Goal: Task Accomplishment & Management: Use online tool/utility

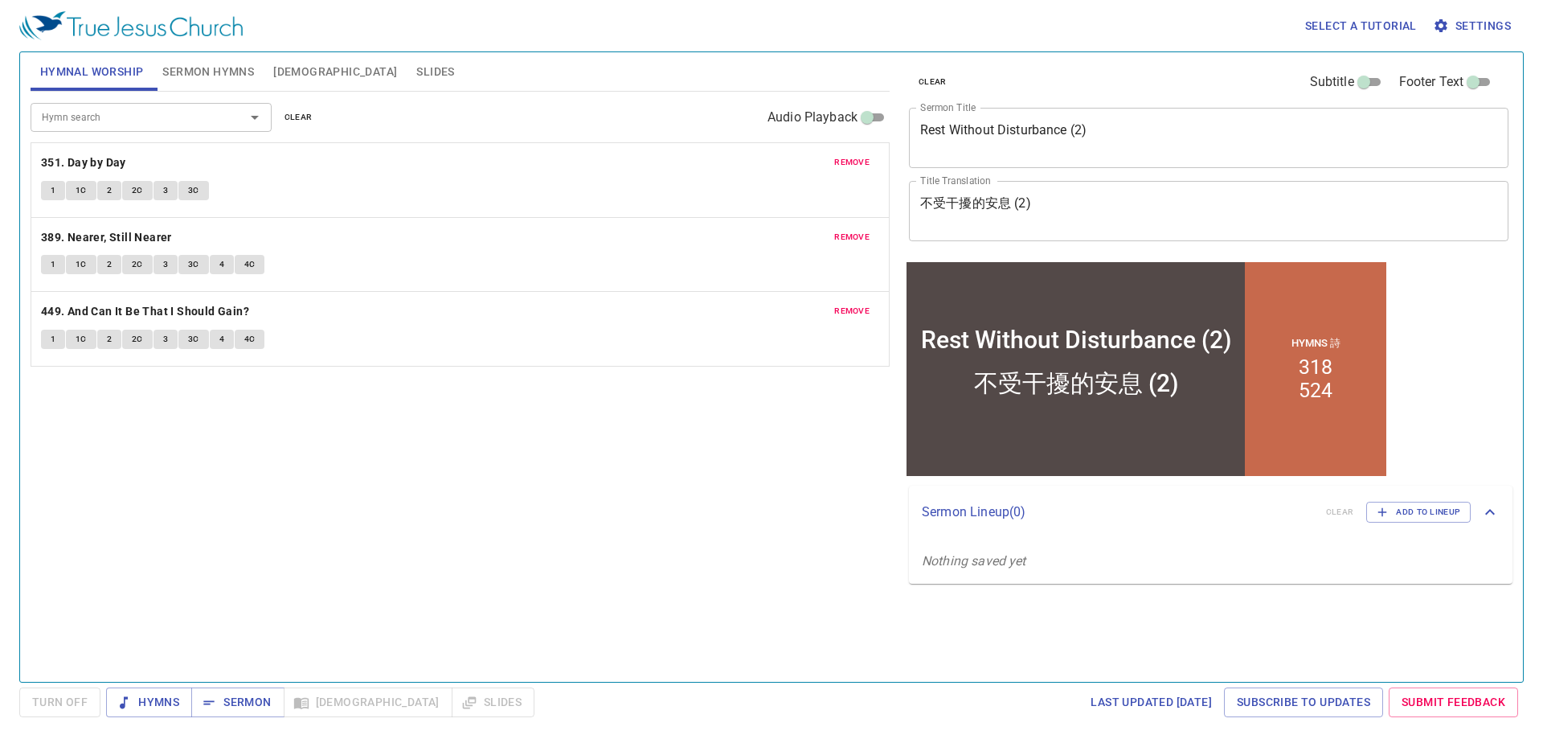
click at [239, 78] on span "Sermon Hymns" at bounding box center [208, 72] width 92 height 20
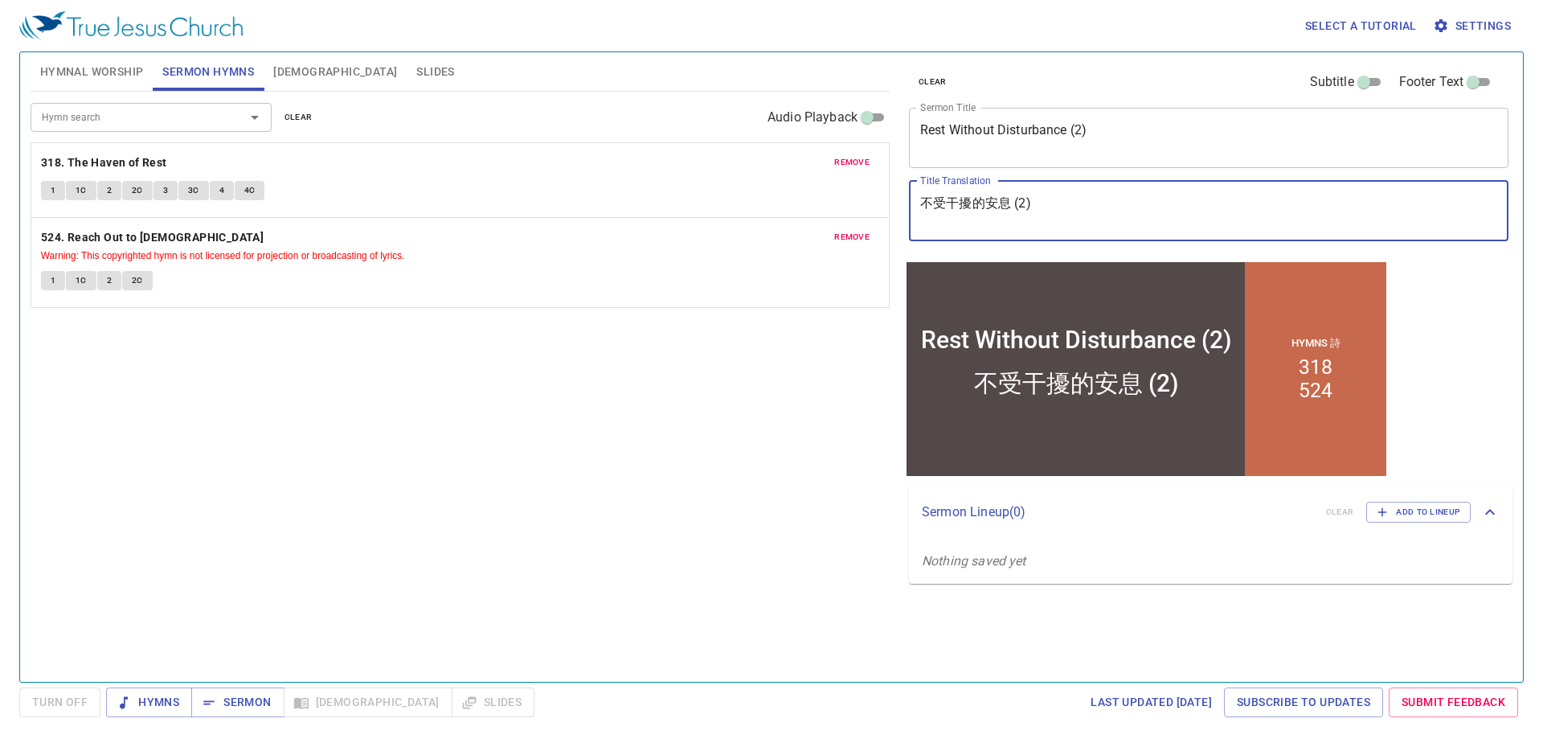
drag, startPoint x: 1044, startPoint y: 203, endPoint x: 903, endPoint y: 203, distance: 140.6
click at [903, 203] on div "clear Subtitle Footer Text Sermon Title Rest Without Disturbance (2) x Sermon T…" at bounding box center [1207, 155] width 610 height 206
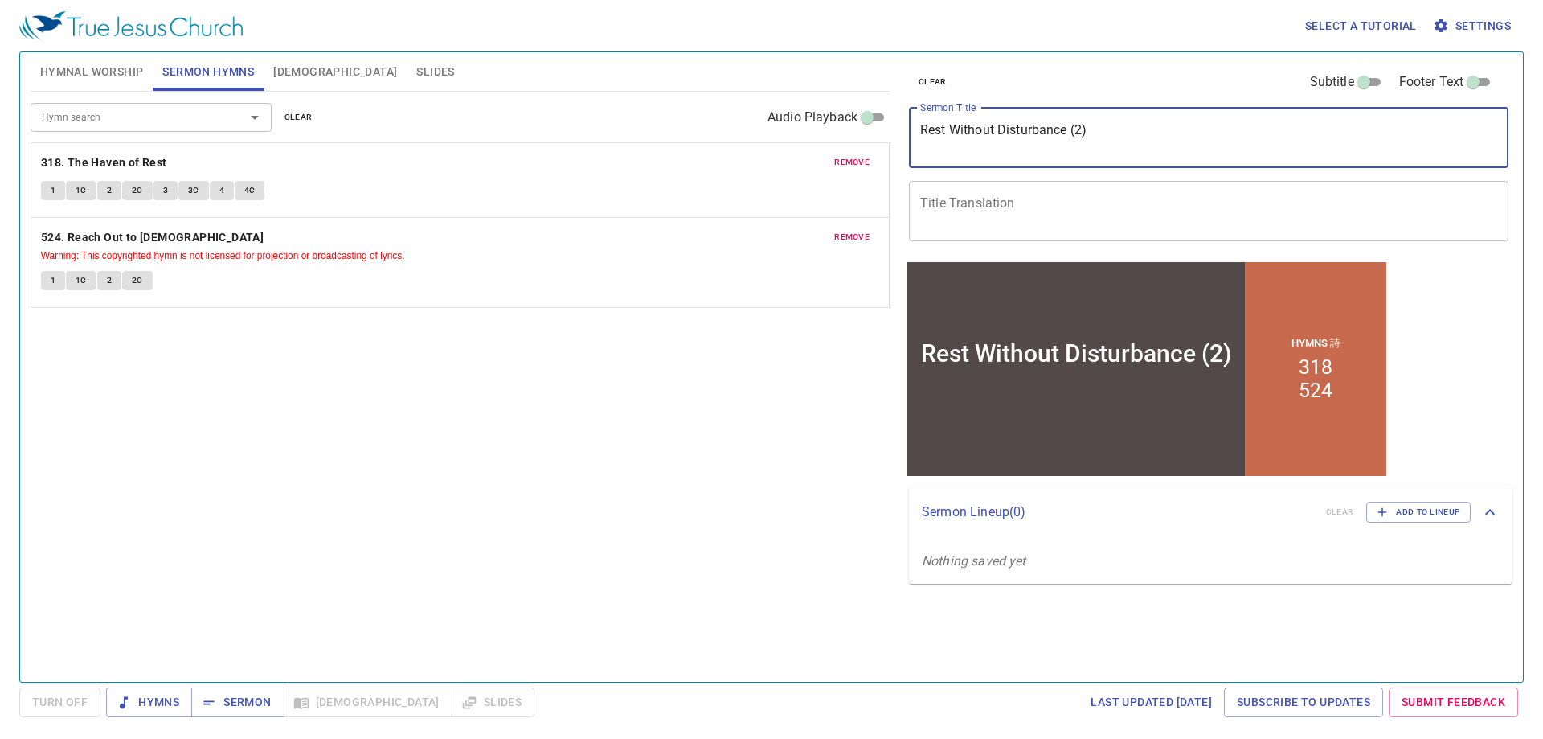
drag, startPoint x: 1159, startPoint y: 132, endPoint x: 882, endPoint y: 142, distance: 277.4
click at [887, 141] on div "Hymnal Worship Sermon Hymns Bible Slides Hymn search Hymn search clear Audio Pl…" at bounding box center [771, 360] width 1495 height 629
click at [859, 168] on span "remove" at bounding box center [851, 162] width 35 height 14
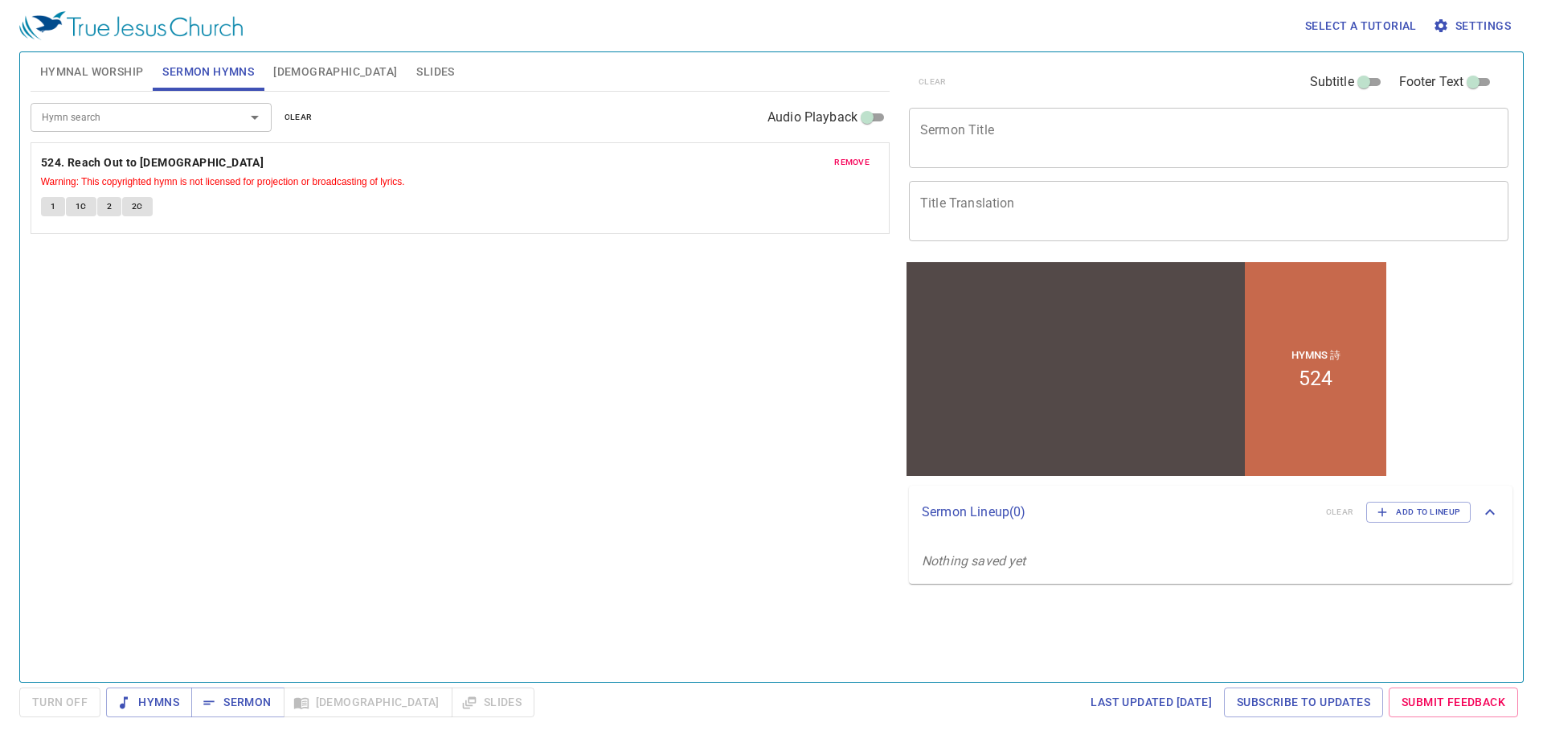
click at [861, 165] on span "remove" at bounding box center [851, 162] width 35 height 14
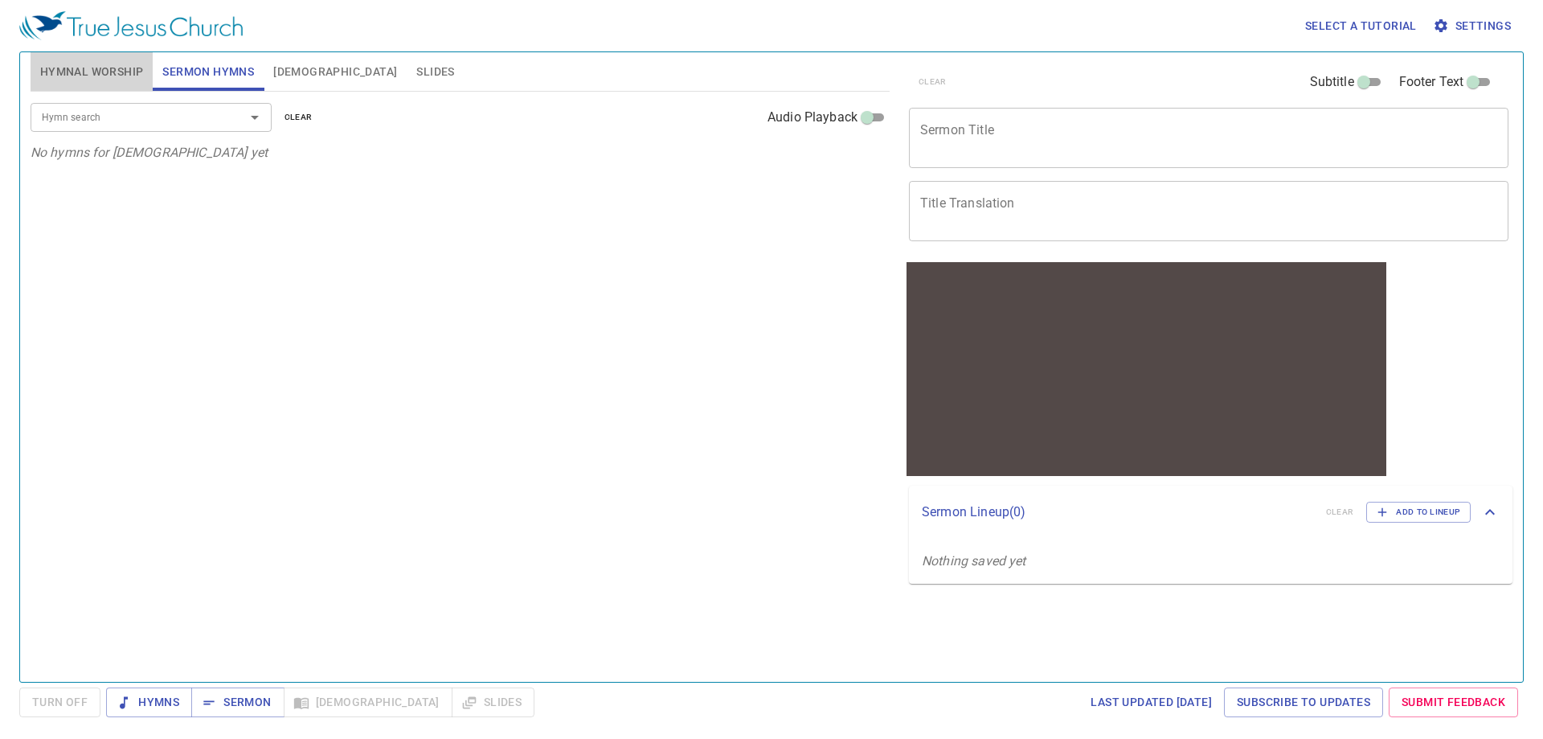
click at [134, 83] on button "Hymnal Worship" at bounding box center [92, 71] width 123 height 39
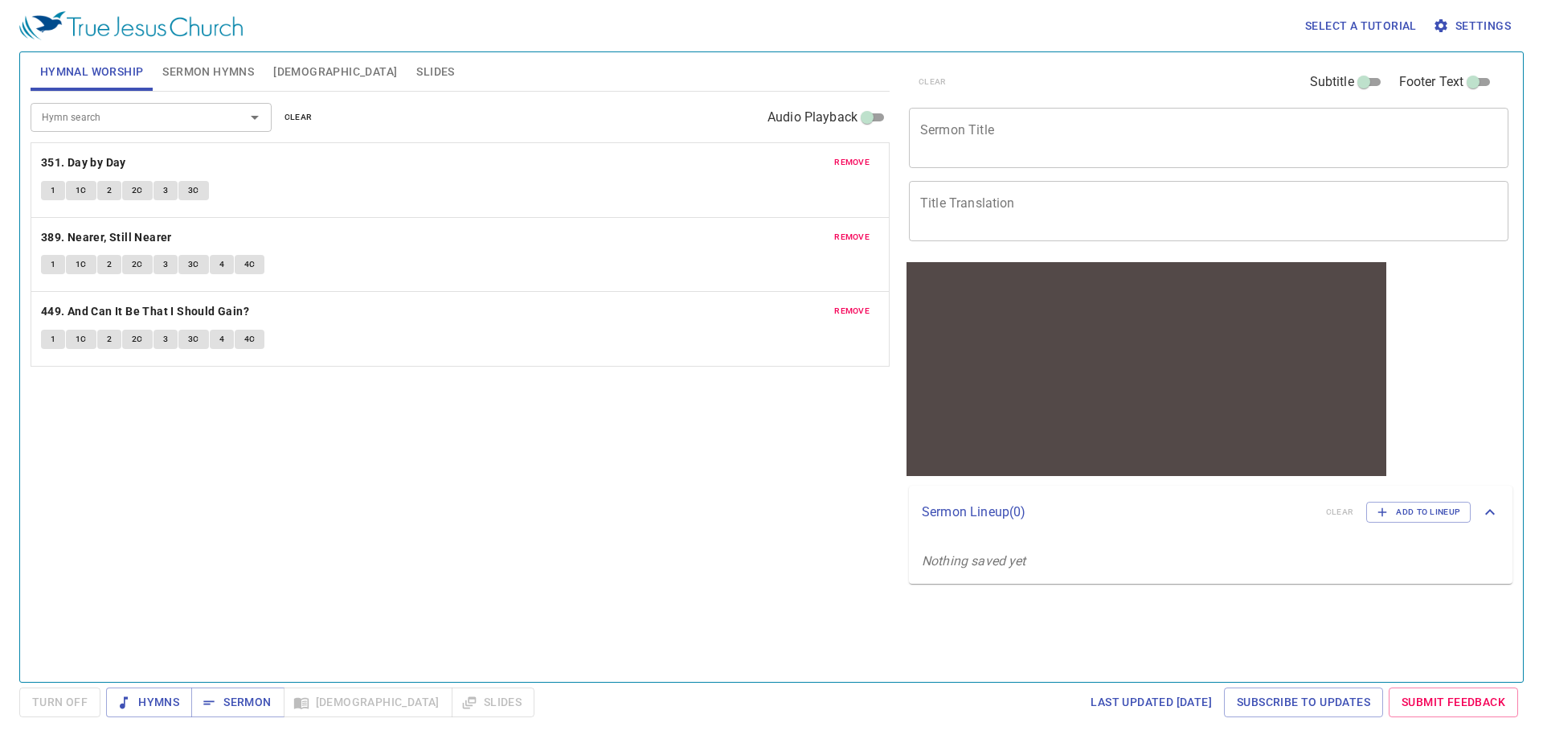
click at [855, 165] on span "remove" at bounding box center [851, 162] width 35 height 14
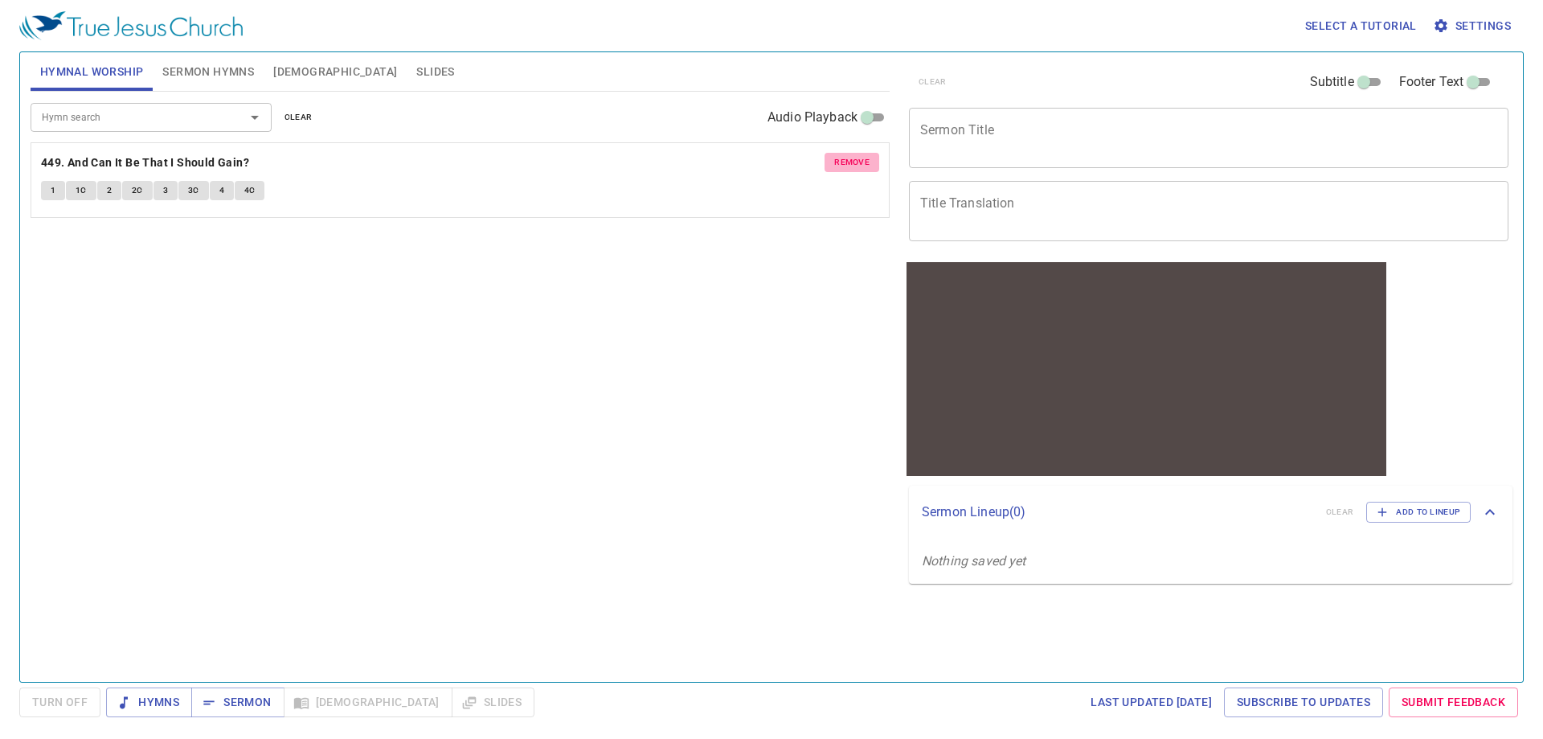
click at [855, 165] on span "remove" at bounding box center [851, 162] width 35 height 14
click at [157, 691] on button "Hymns" at bounding box center [149, 702] width 86 height 30
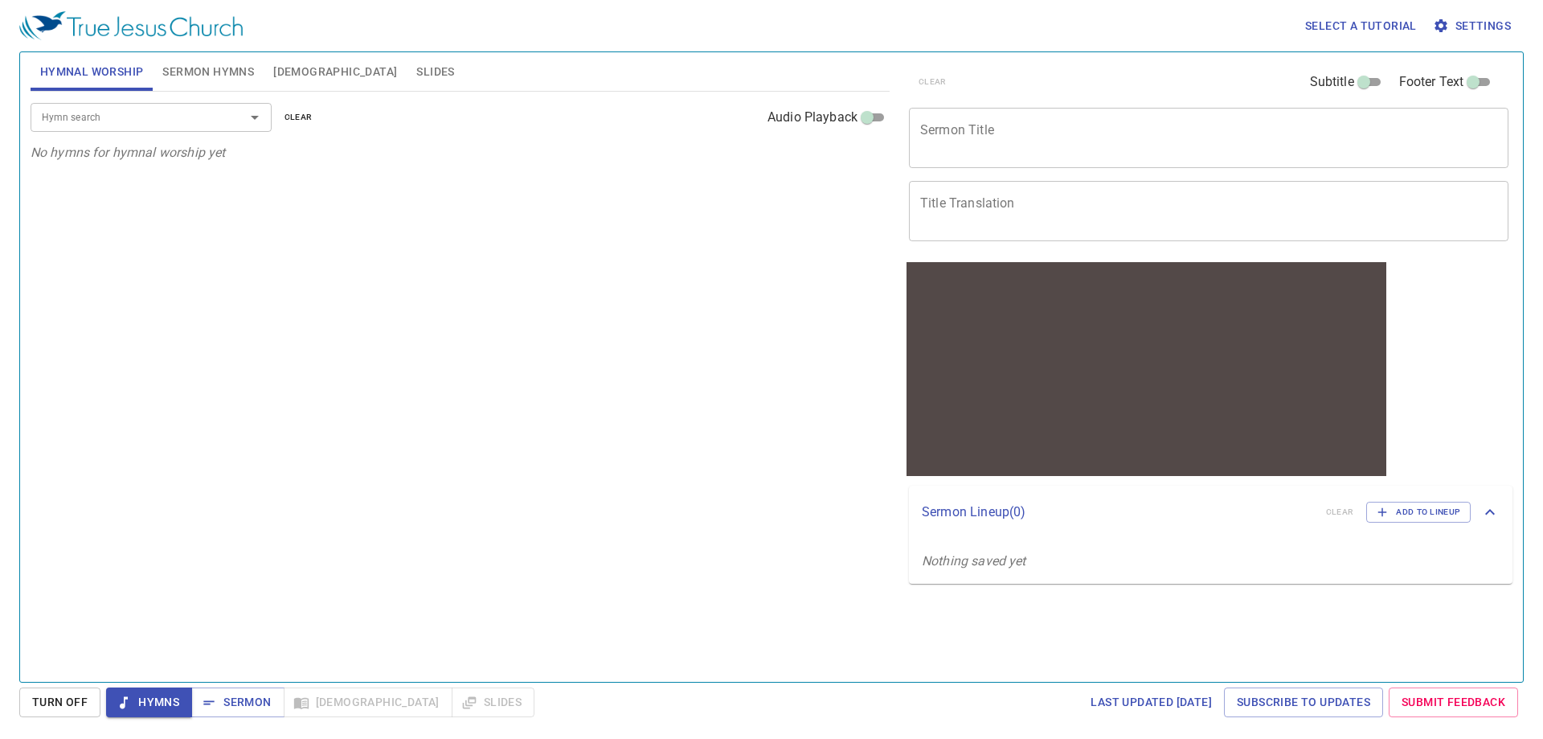
click at [954, 133] on textarea "Sermon Title" at bounding box center [1208, 137] width 577 height 31
click at [968, 122] on textarea "Sermon Title" at bounding box center [1208, 137] width 577 height 31
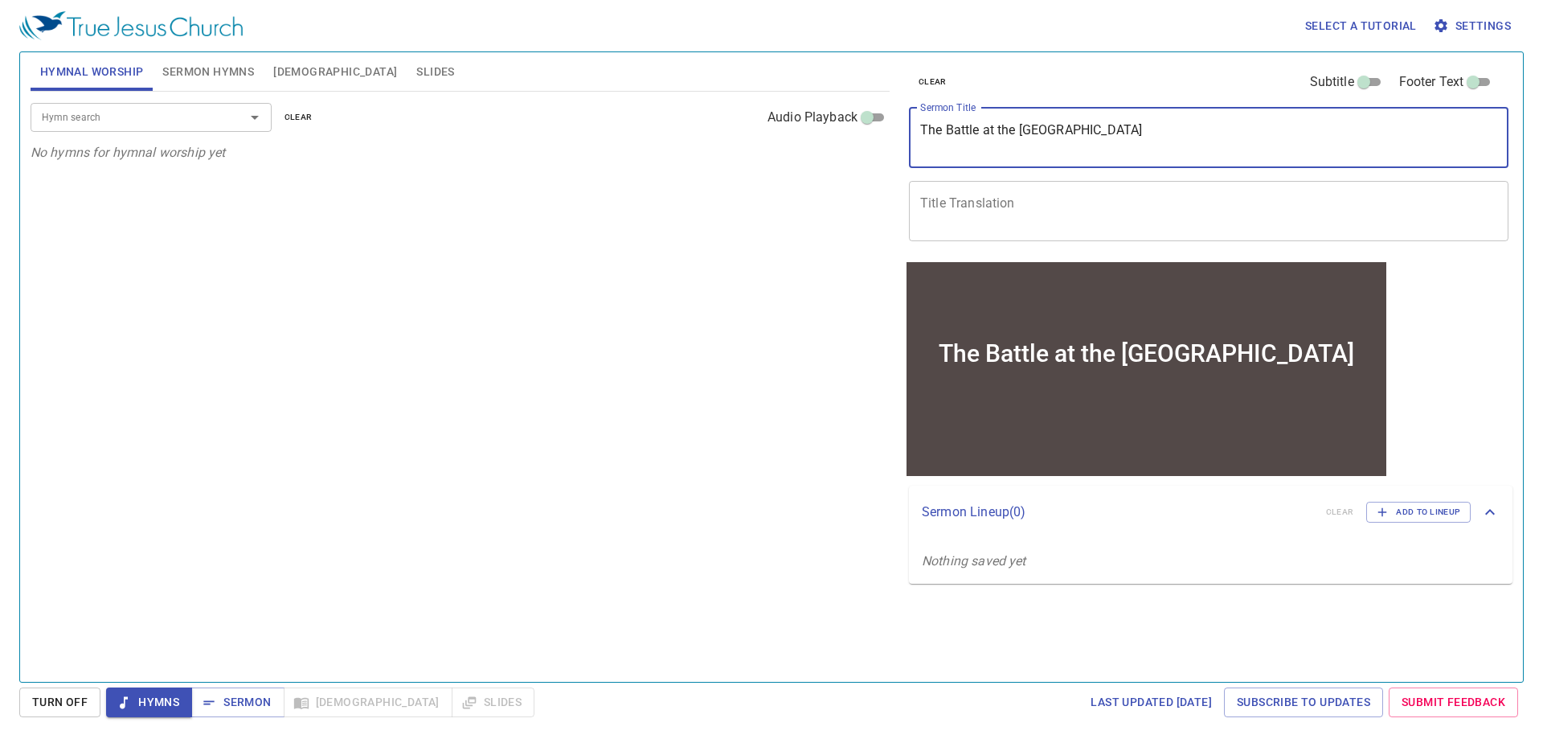
type textarea "The Battle at the [GEOGRAPHIC_DATA]"
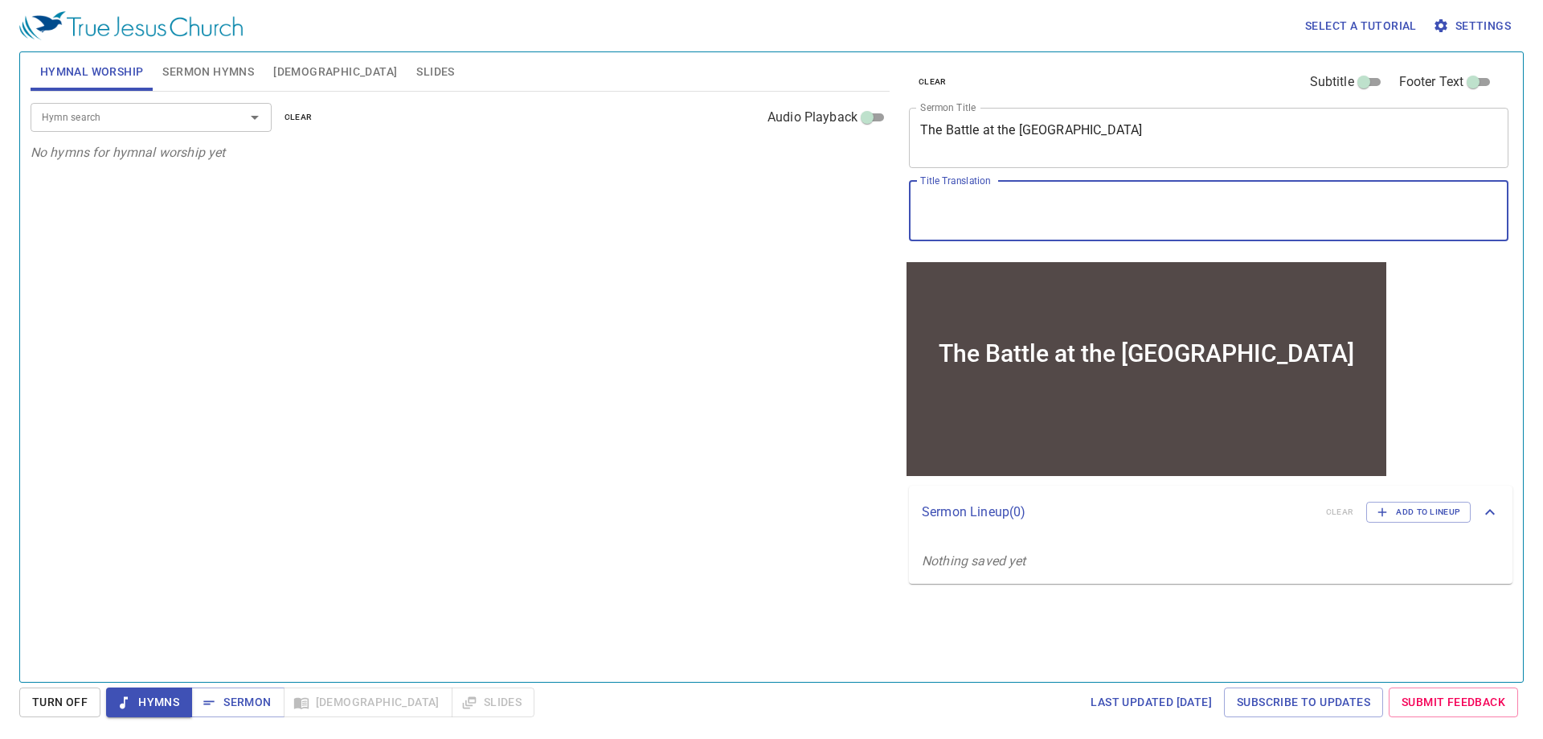
click at [1015, 211] on textarea "Title Translation" at bounding box center [1208, 210] width 577 height 31
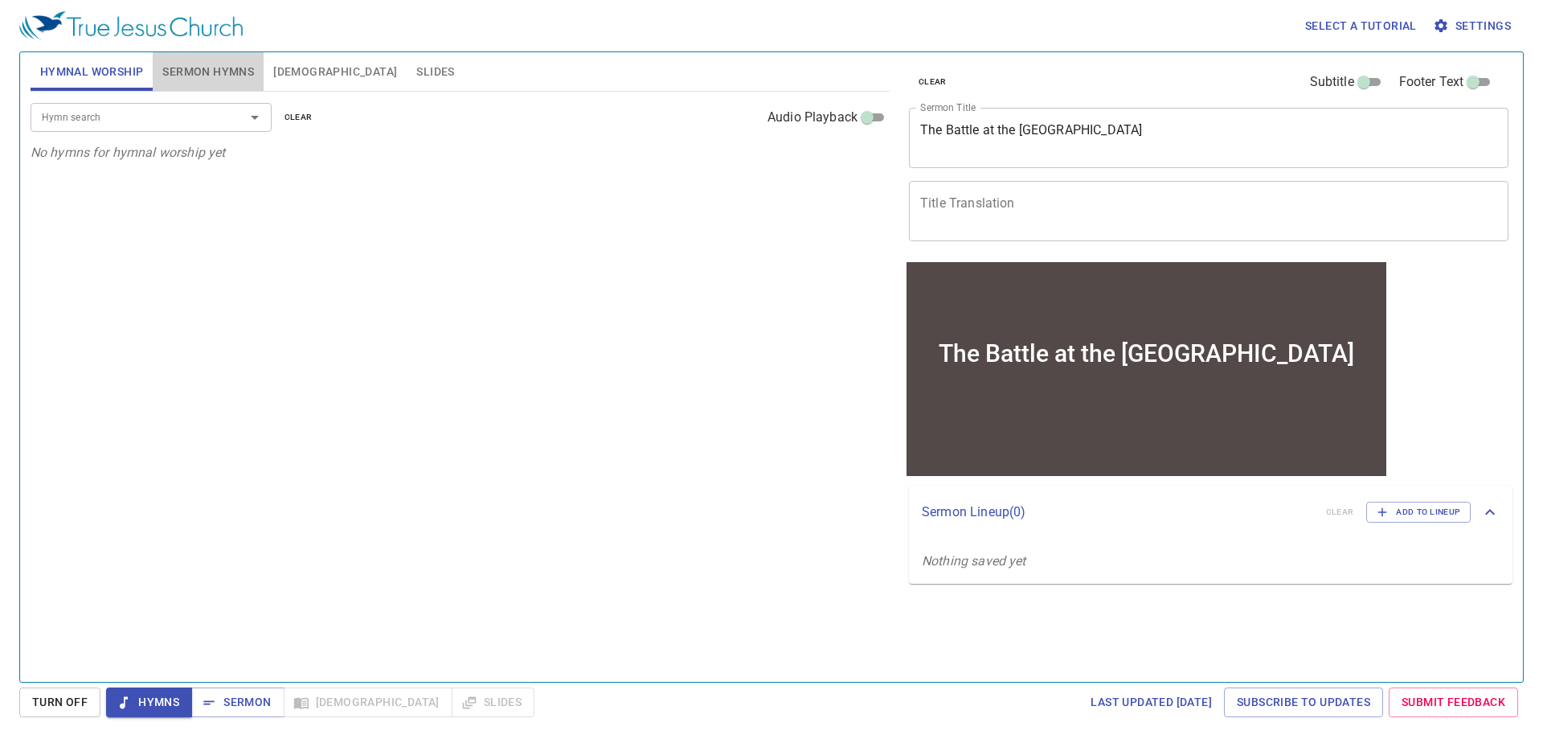
click at [204, 75] on span "Sermon Hymns" at bounding box center [208, 72] width 92 height 20
click at [194, 118] on input "Hymn search" at bounding box center [127, 117] width 184 height 18
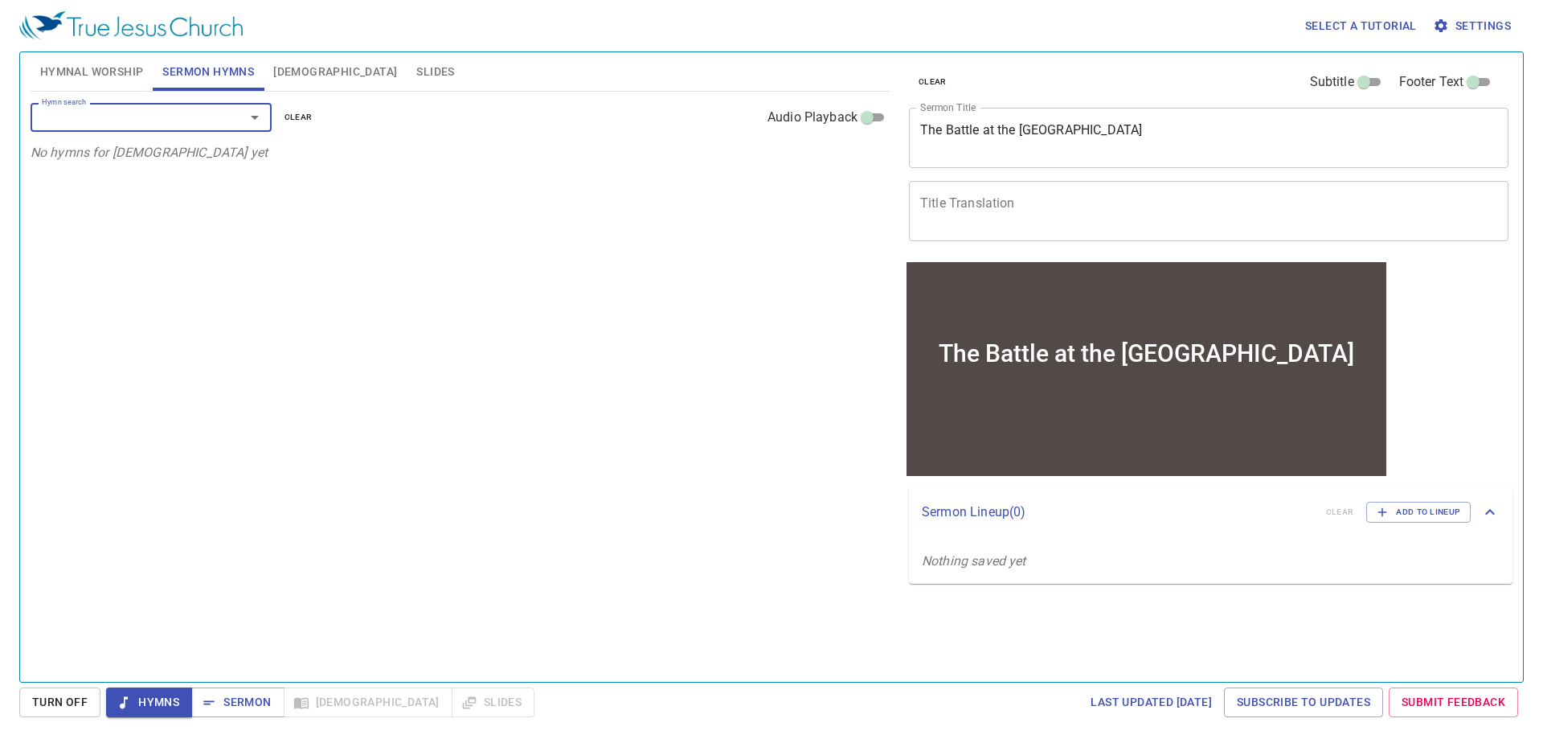
click at [178, 124] on input "Hymn search" at bounding box center [127, 117] width 184 height 18
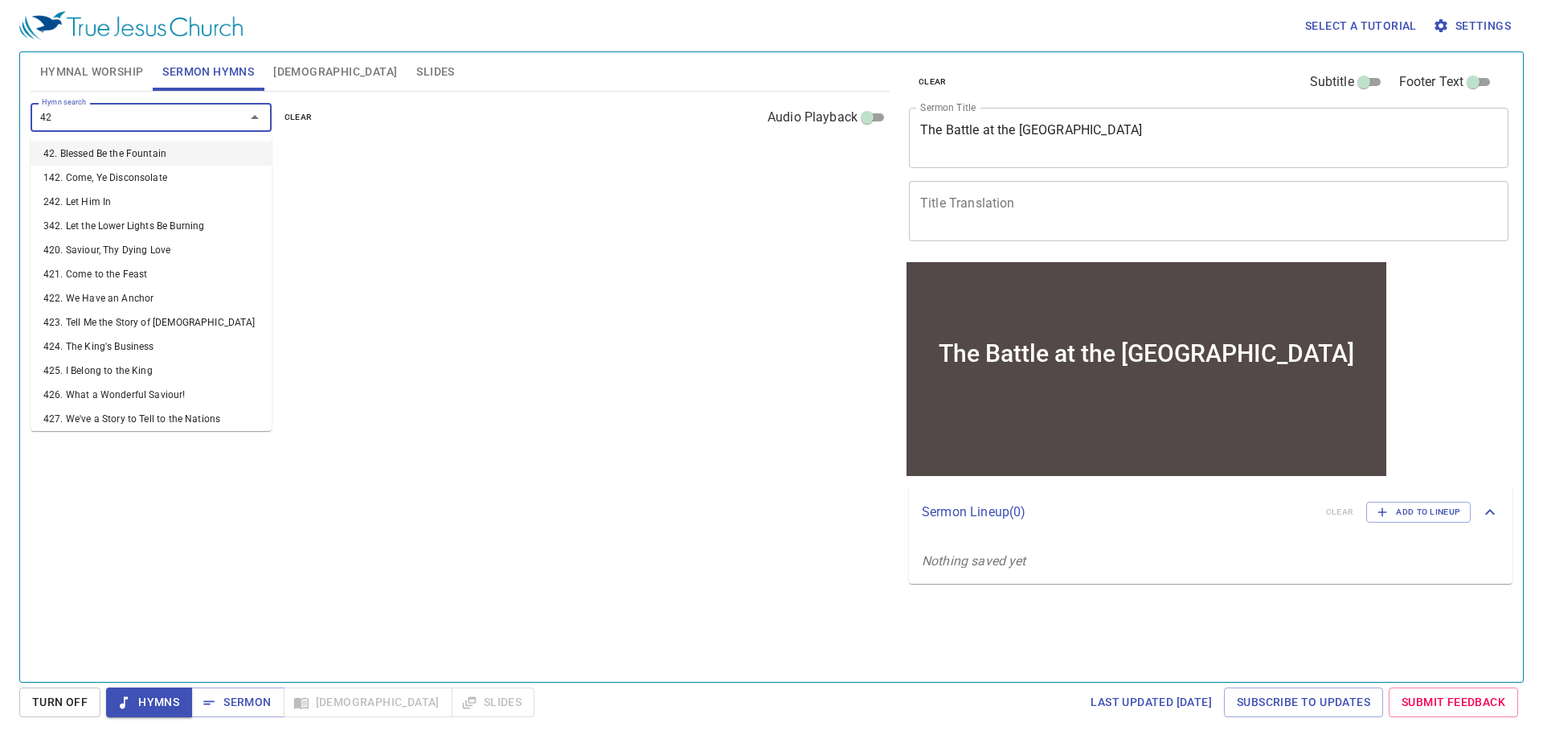
type input "429"
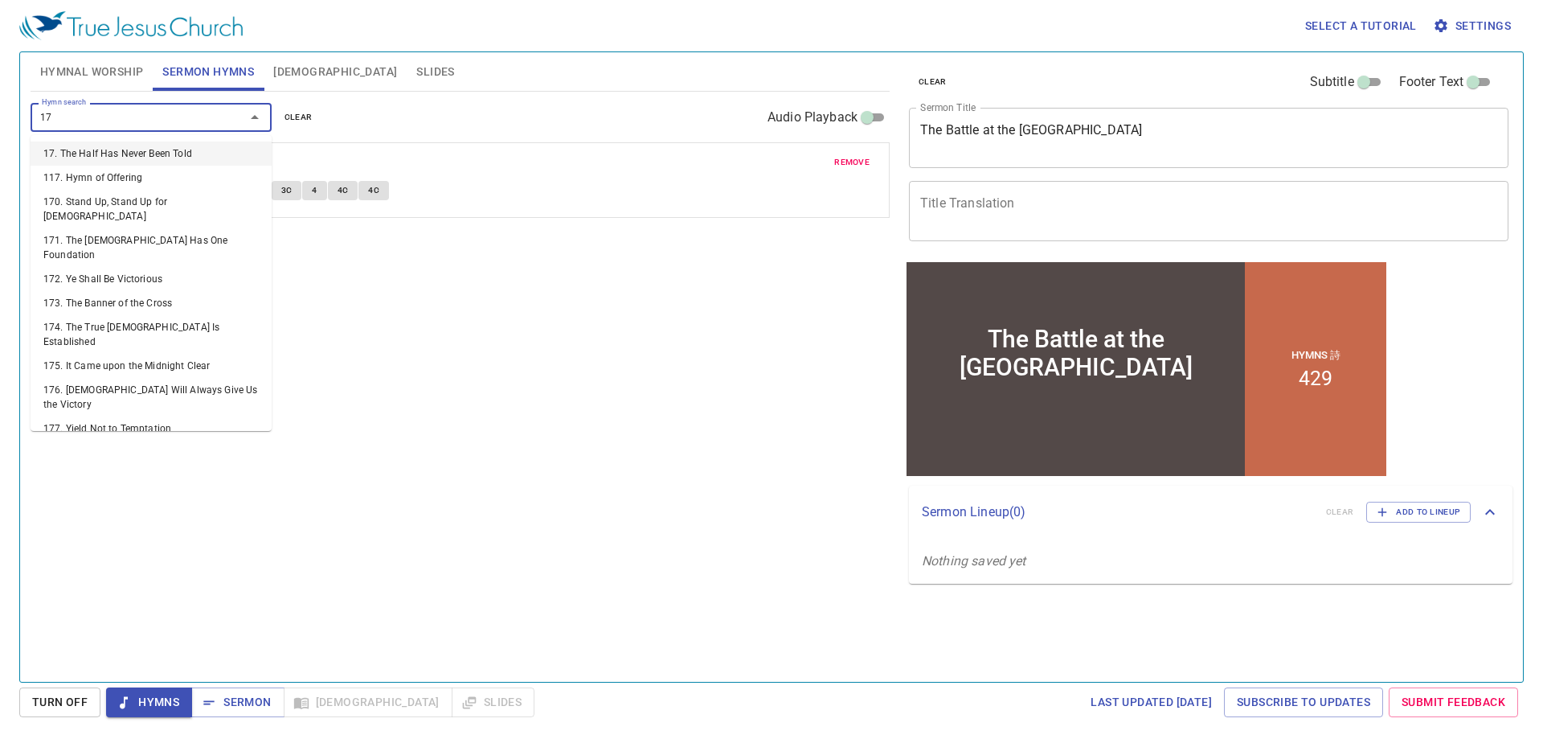
type input "172"
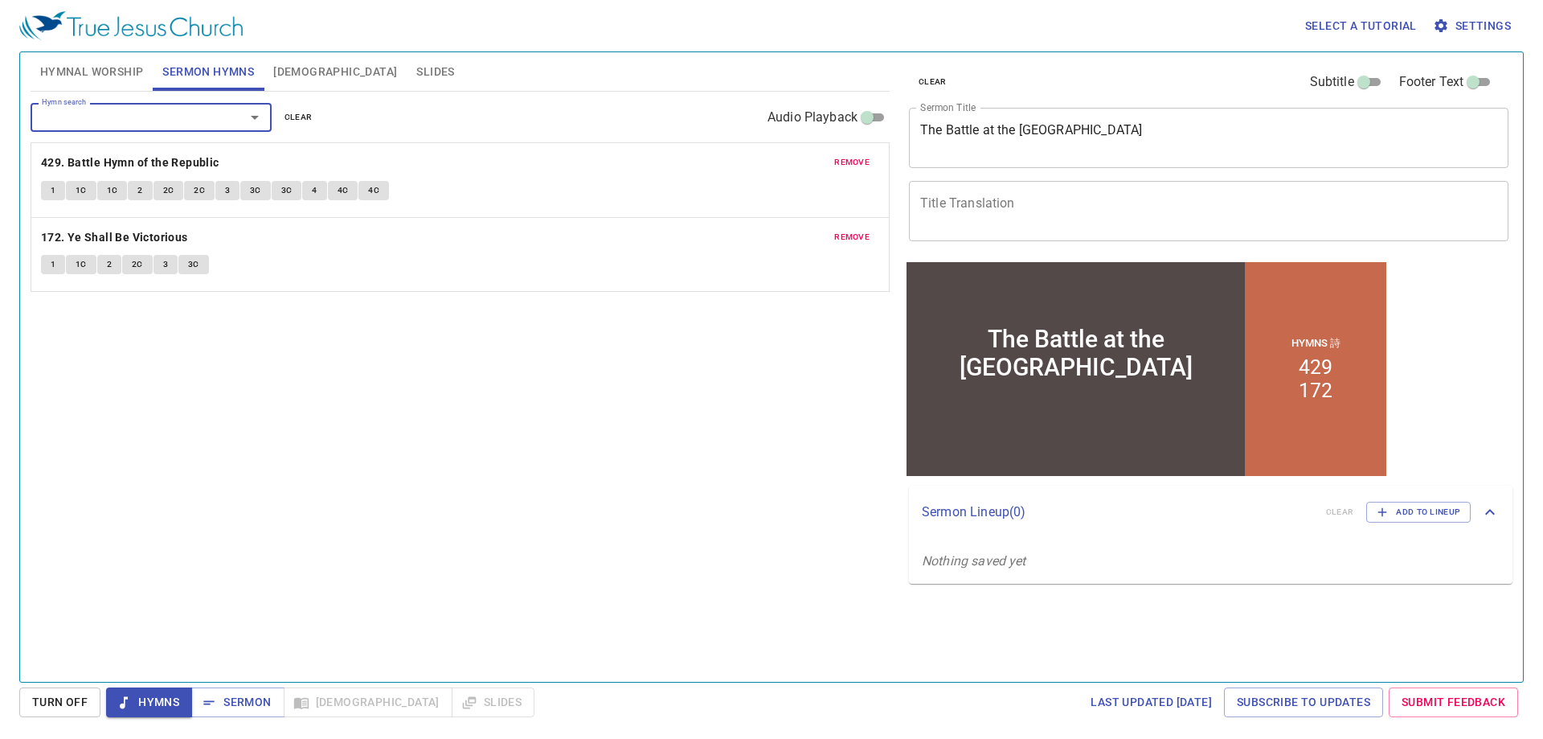
click at [921, 192] on div "x Title Translation" at bounding box center [1208, 211] width 599 height 60
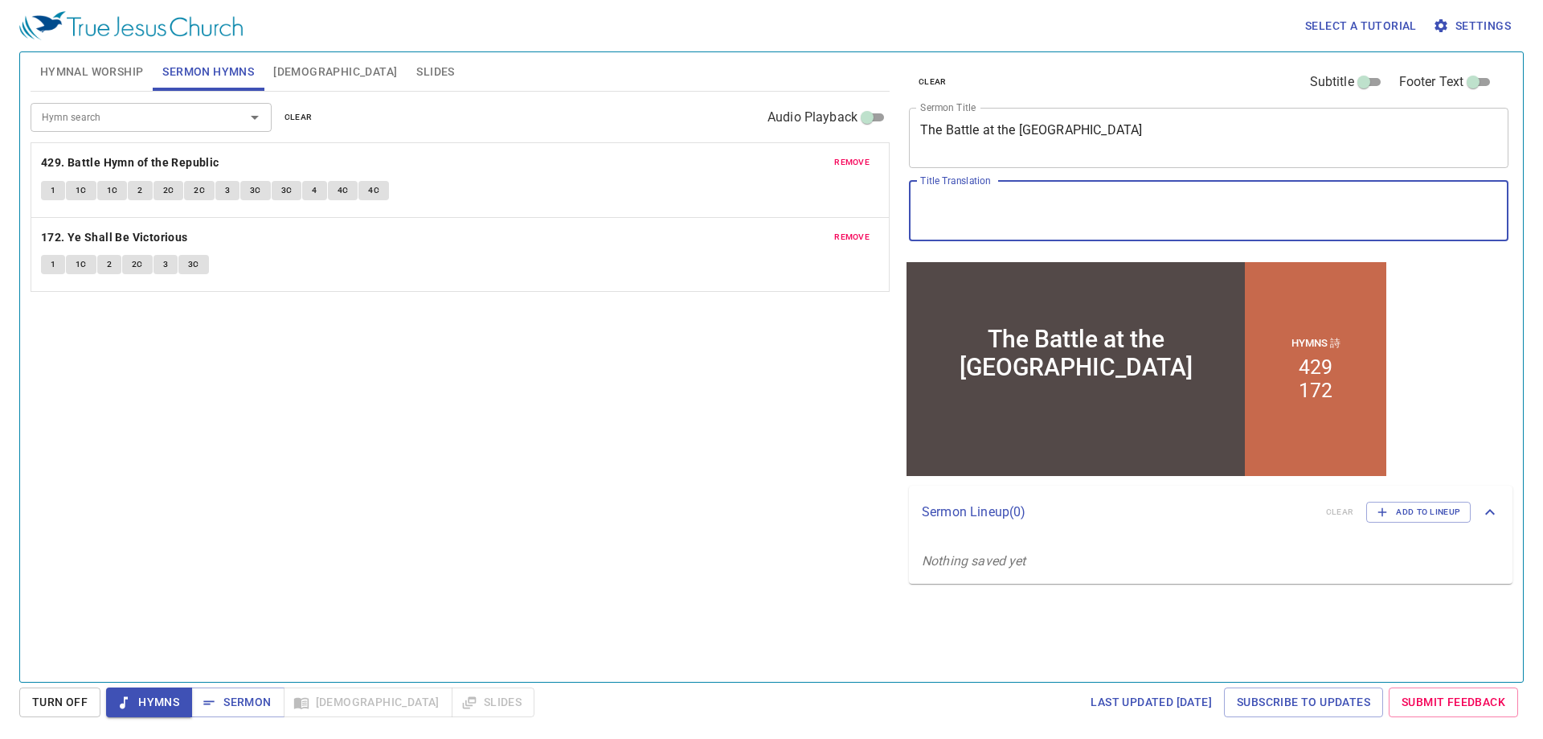
paste textarea "以拉谷之戰"
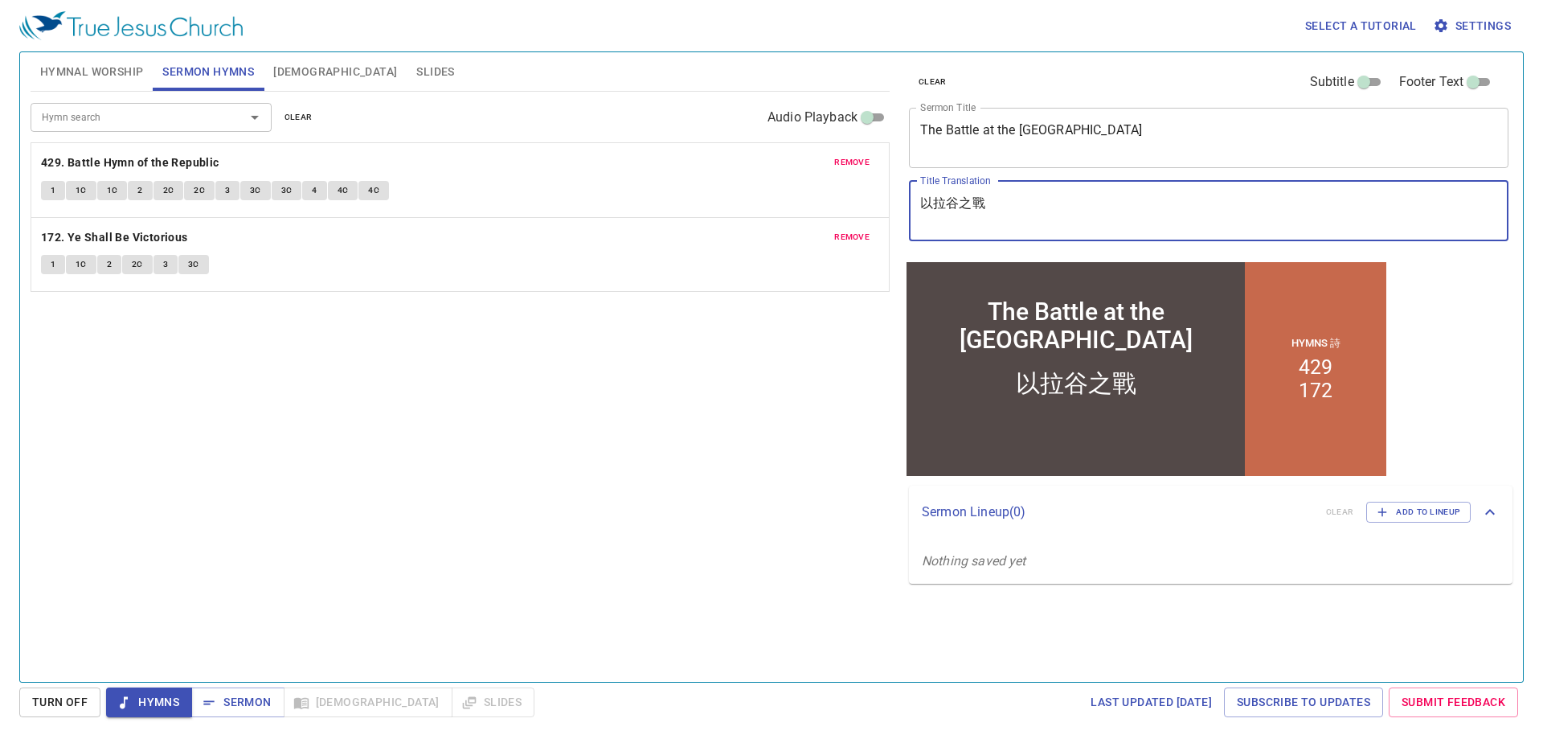
type textarea "以拉谷之戰"
click at [820, 443] on div "Hymn search Hymn search clear Audio Playback remove 429. Battle Hymn of the Rep…" at bounding box center [460, 380] width 859 height 576
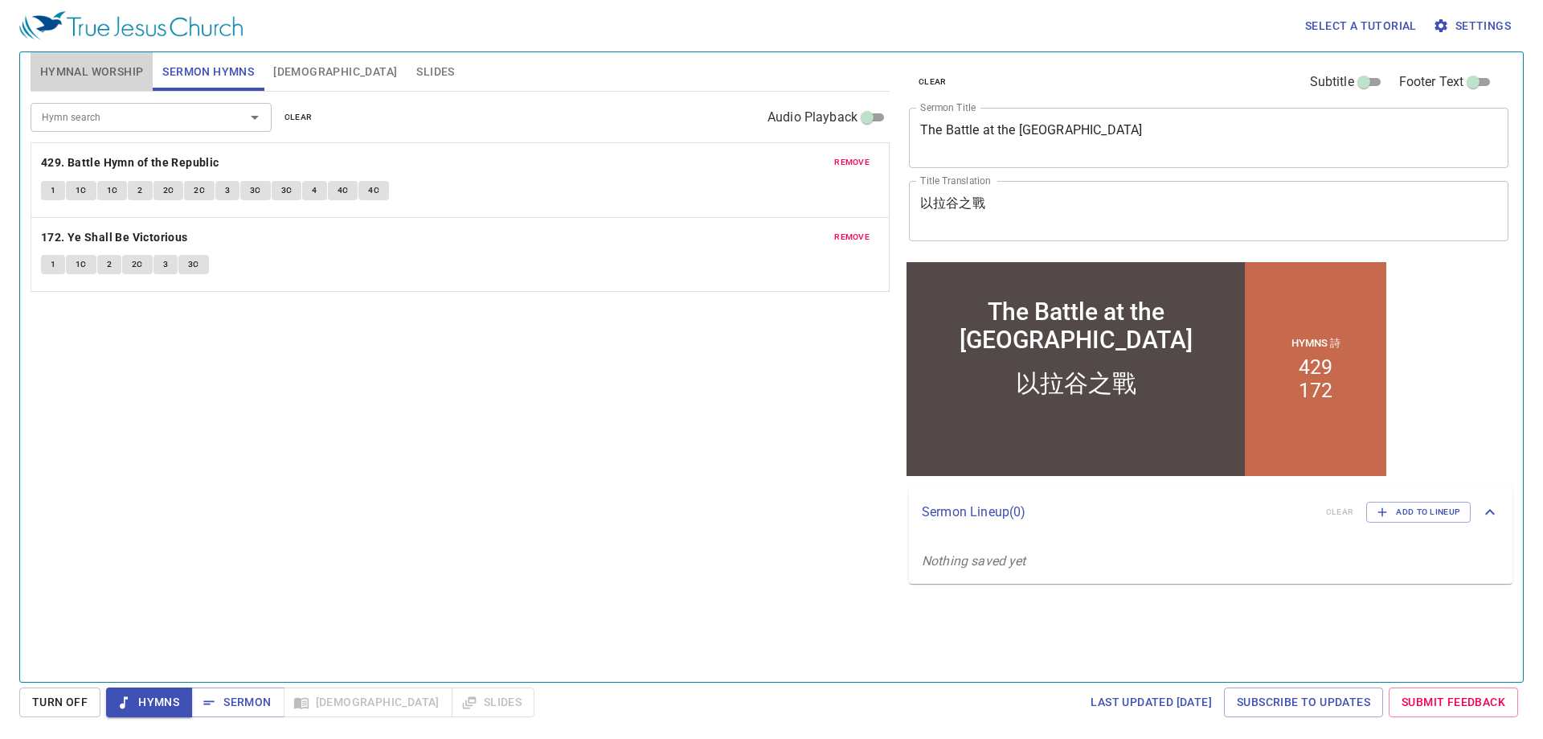
click at [98, 76] on span "Hymnal Worship" at bounding box center [92, 72] width 104 height 20
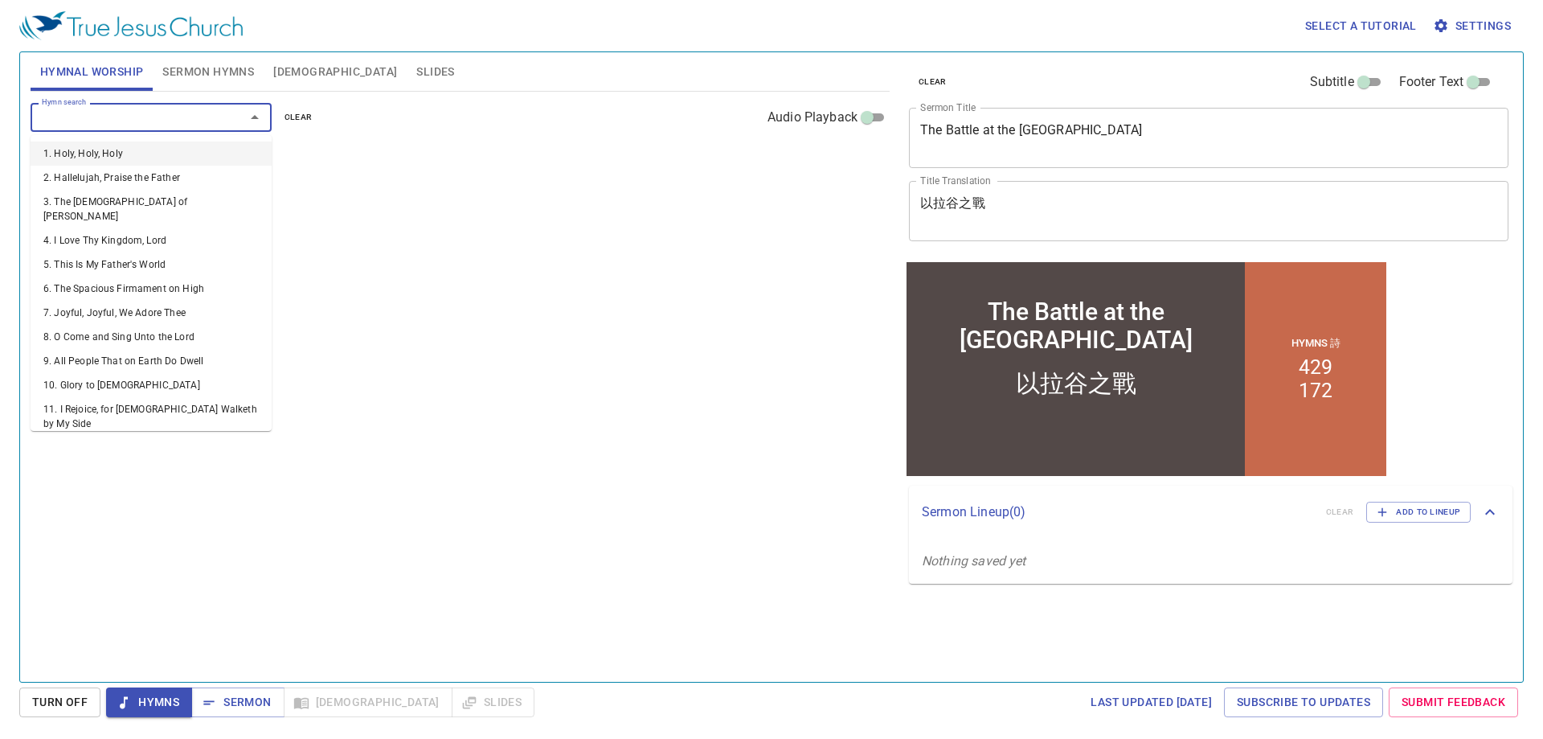
click at [143, 115] on input "Hymn search" at bounding box center [127, 117] width 184 height 18
type input "378"
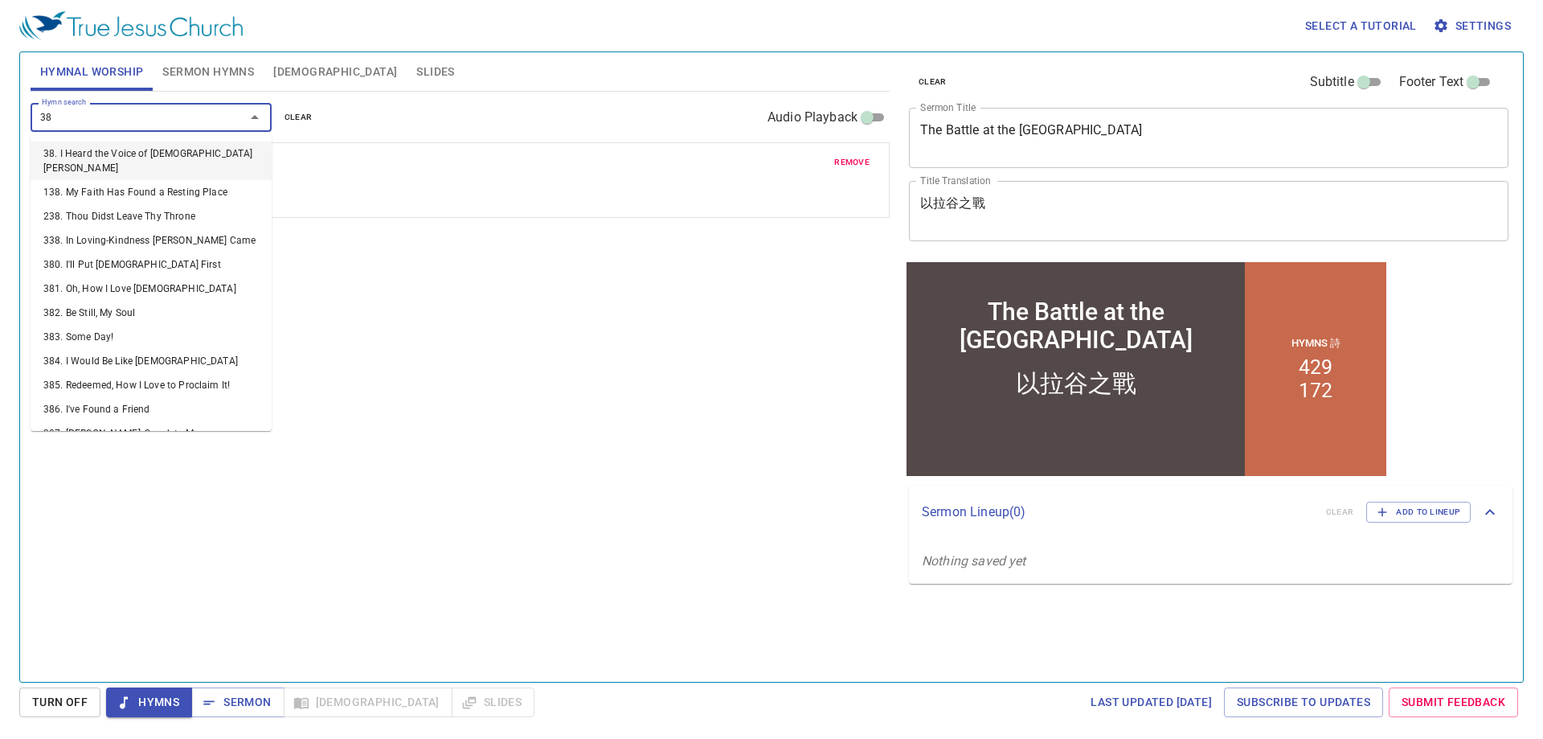
type input "382"
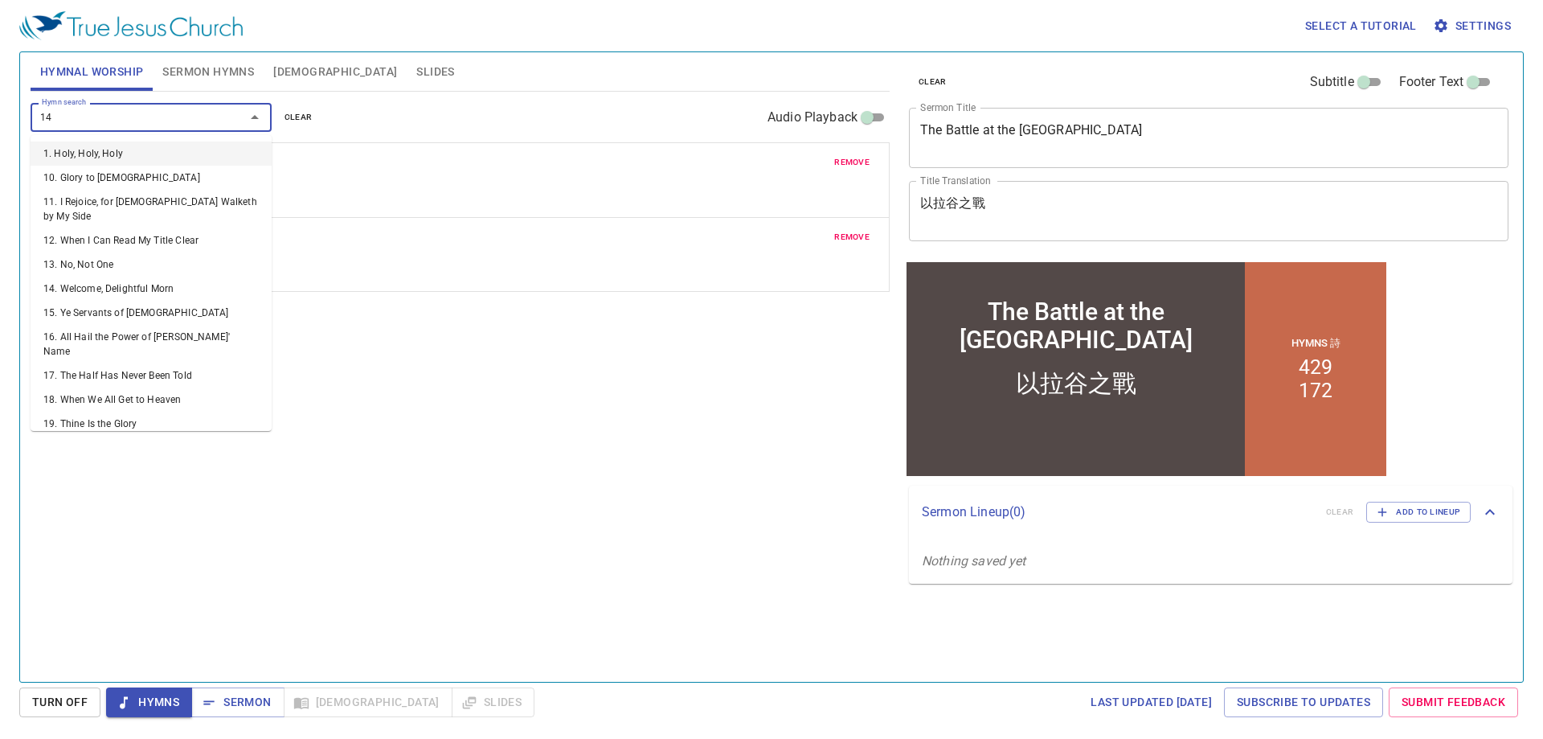
type input "144"
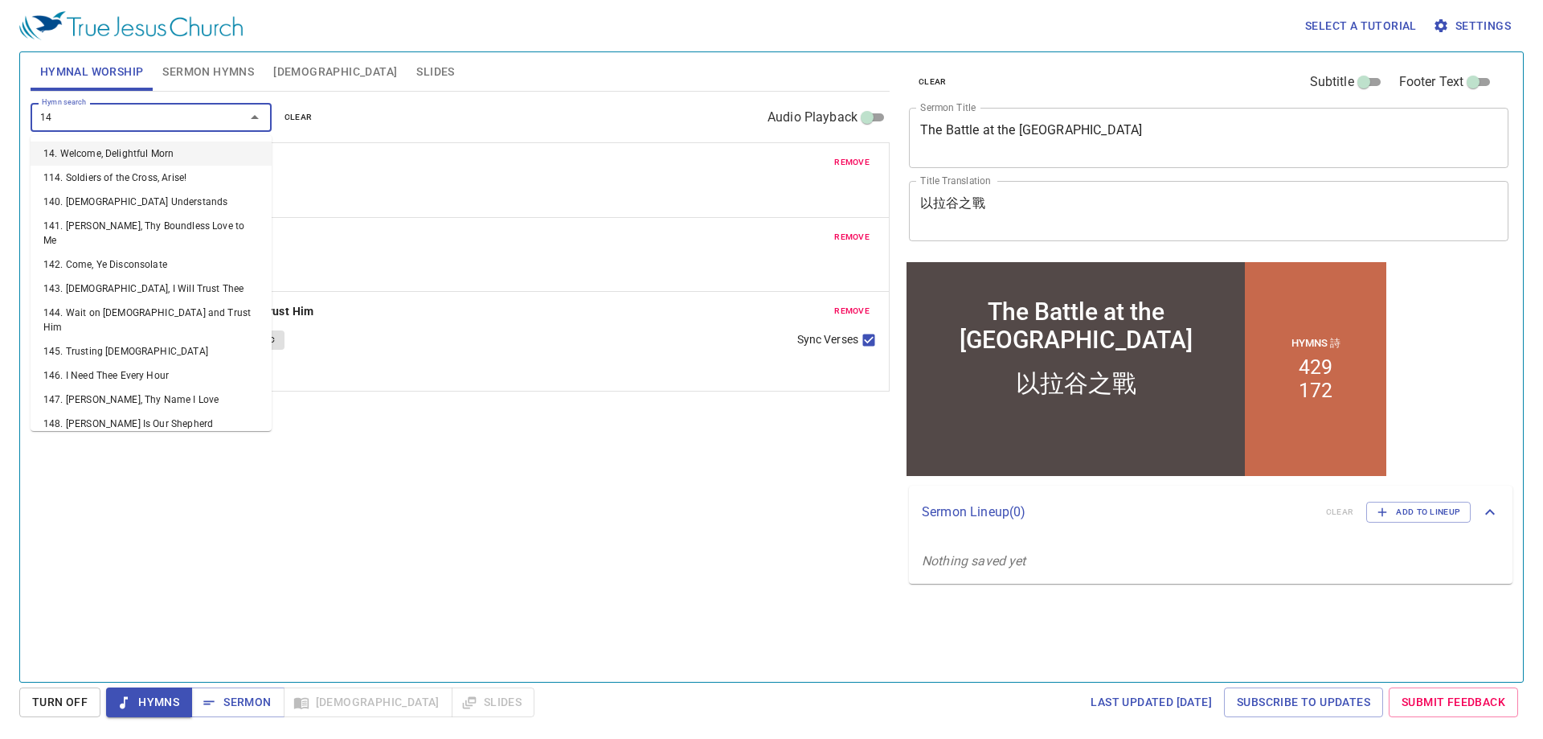
type input "145"
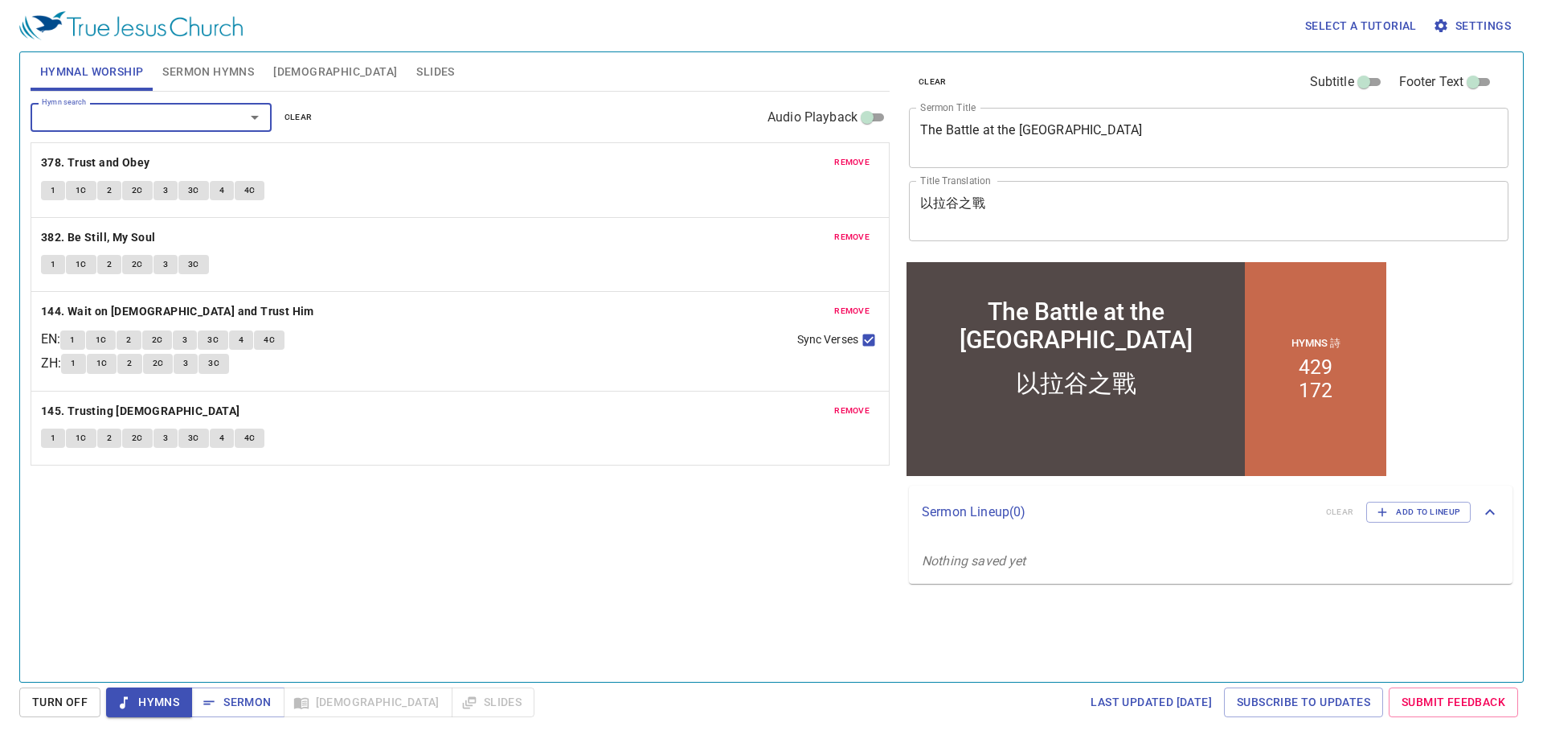
click at [194, 71] on span "Sermon Hymns" at bounding box center [208, 72] width 92 height 20
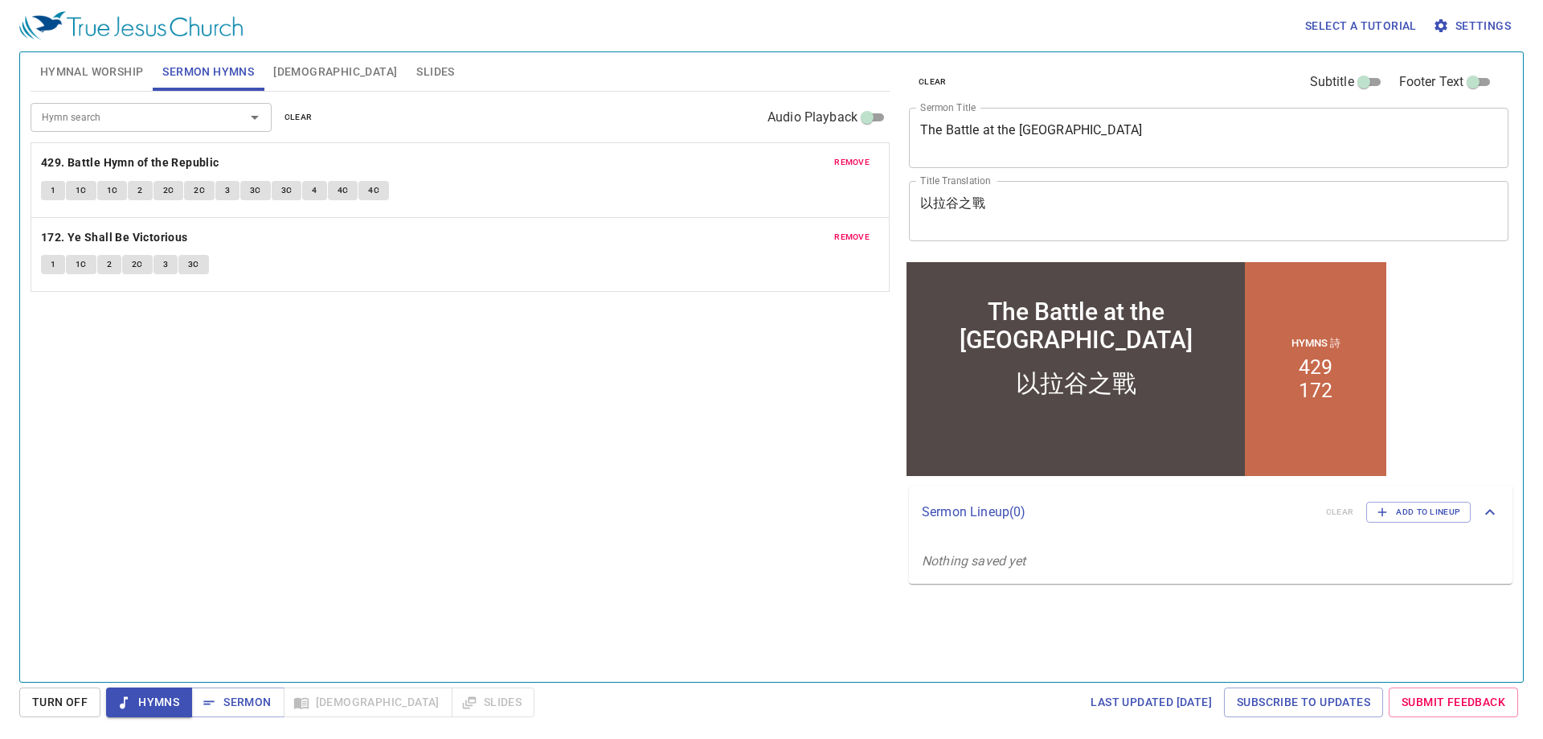
click at [81, 63] on span "Hymnal Worship" at bounding box center [92, 72] width 104 height 20
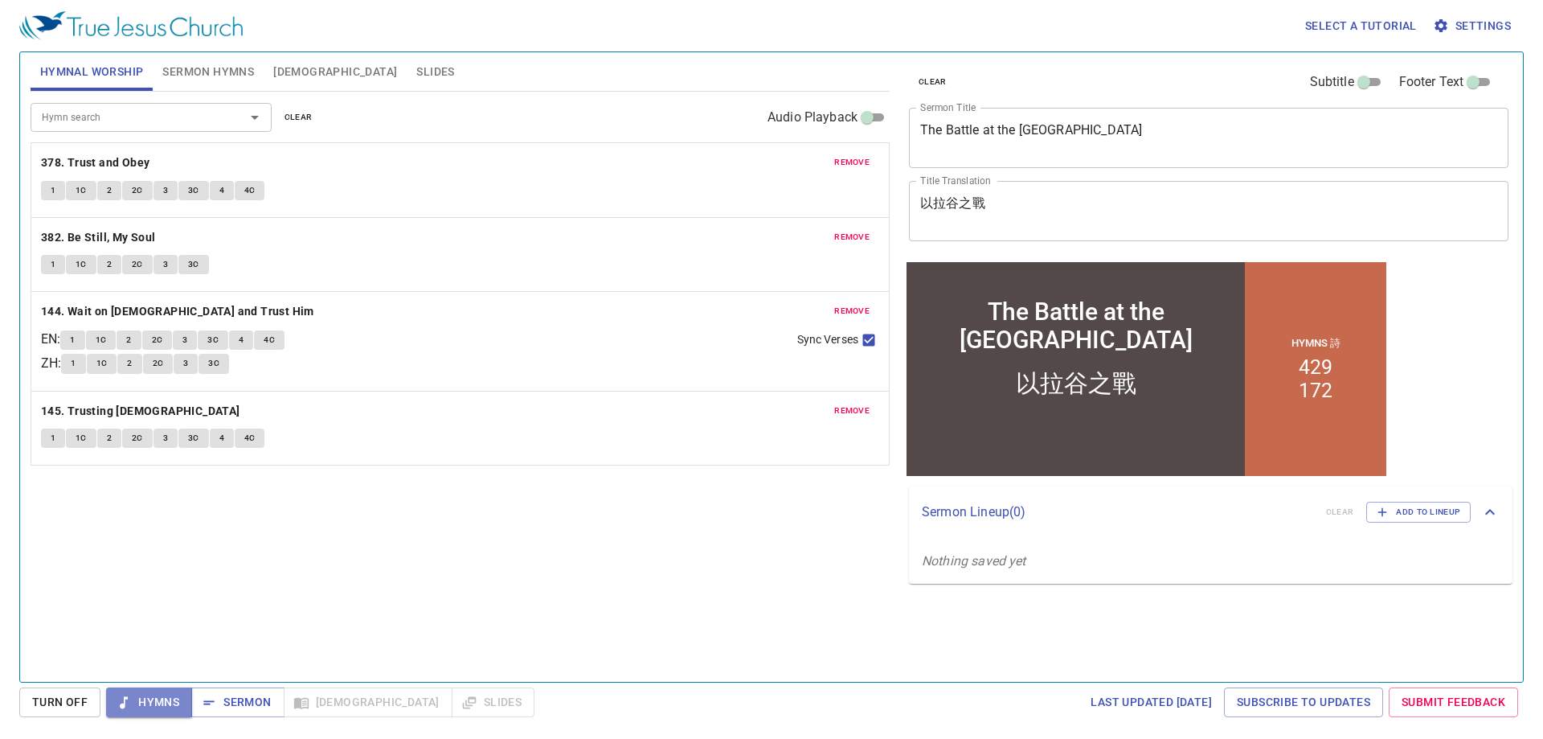
click at [162, 706] on span "Hymns" at bounding box center [149, 702] width 60 height 20
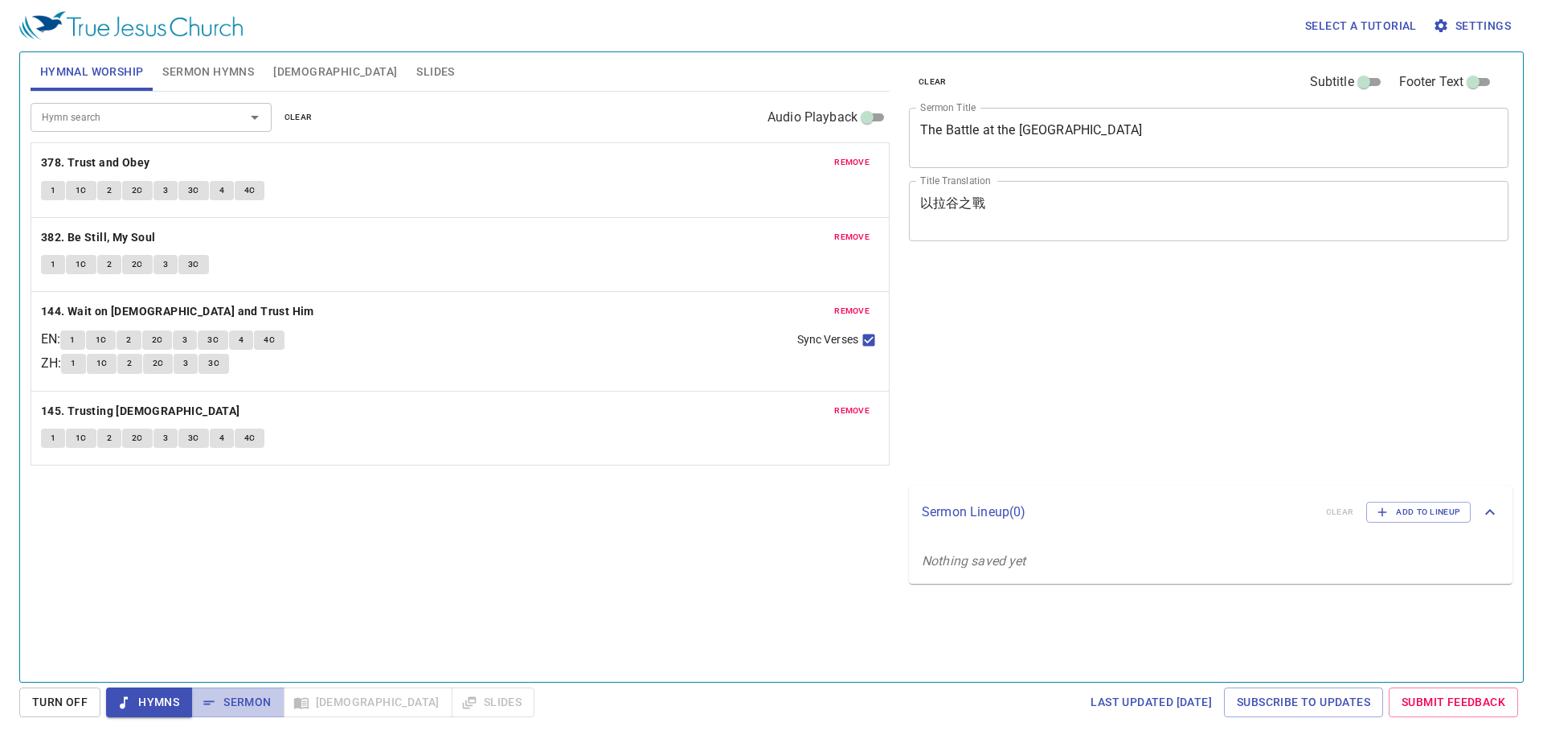
click at [225, 702] on span "Sermon" at bounding box center [237, 702] width 67 height 20
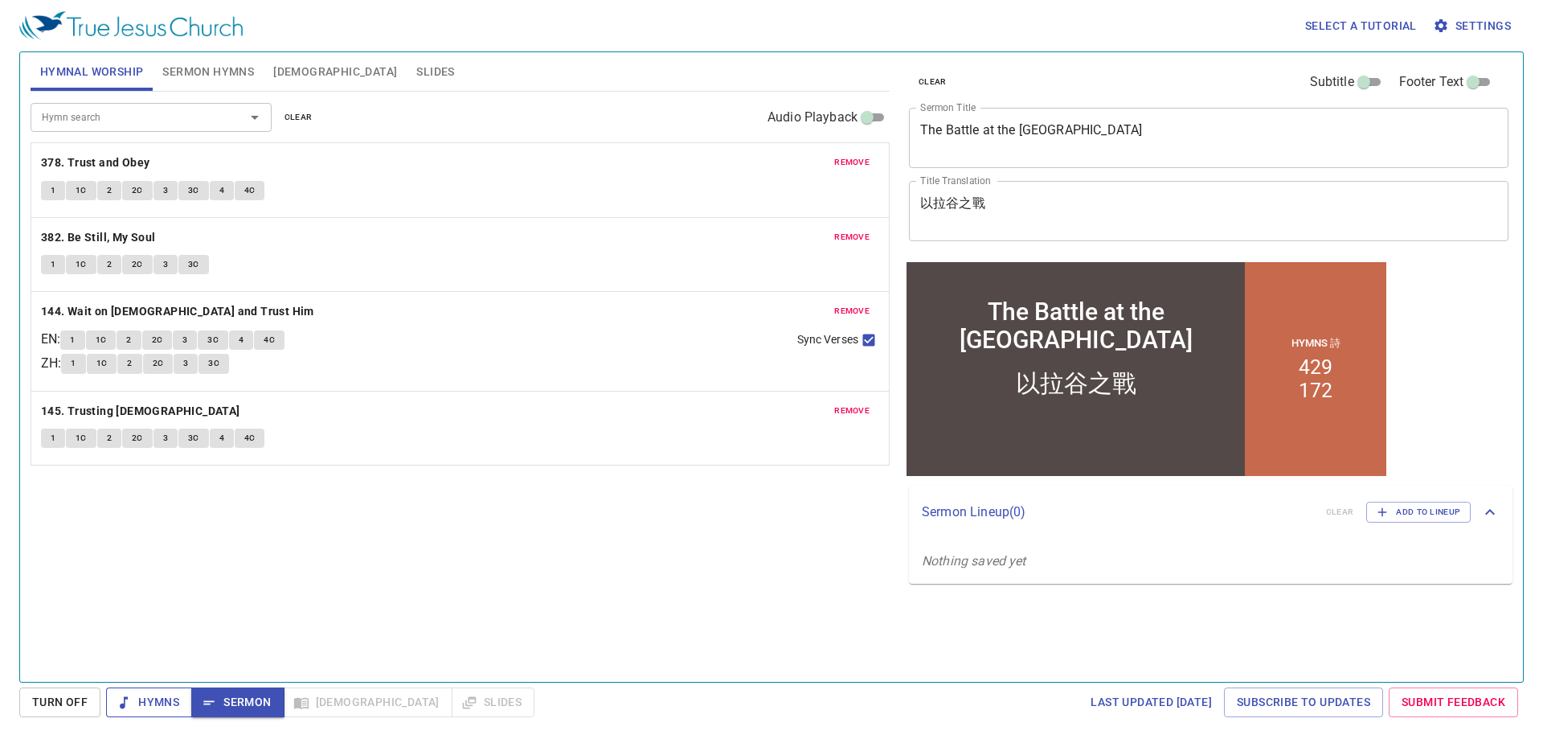
click at [168, 705] on span "Hymns" at bounding box center [149, 702] width 60 height 20
click at [72, 706] on span "Turn Off" at bounding box center [59, 702] width 55 height 20
click at [159, 706] on span "Hymns" at bounding box center [149, 702] width 60 height 20
click at [355, 572] on div "Hymn search Hymn search clear Audio Playback remove 378. Trust and Obey 1 1C 2 …" at bounding box center [460, 380] width 859 height 576
click at [114, 156] on b "378. Trust and Obey" at bounding box center [95, 163] width 109 height 20
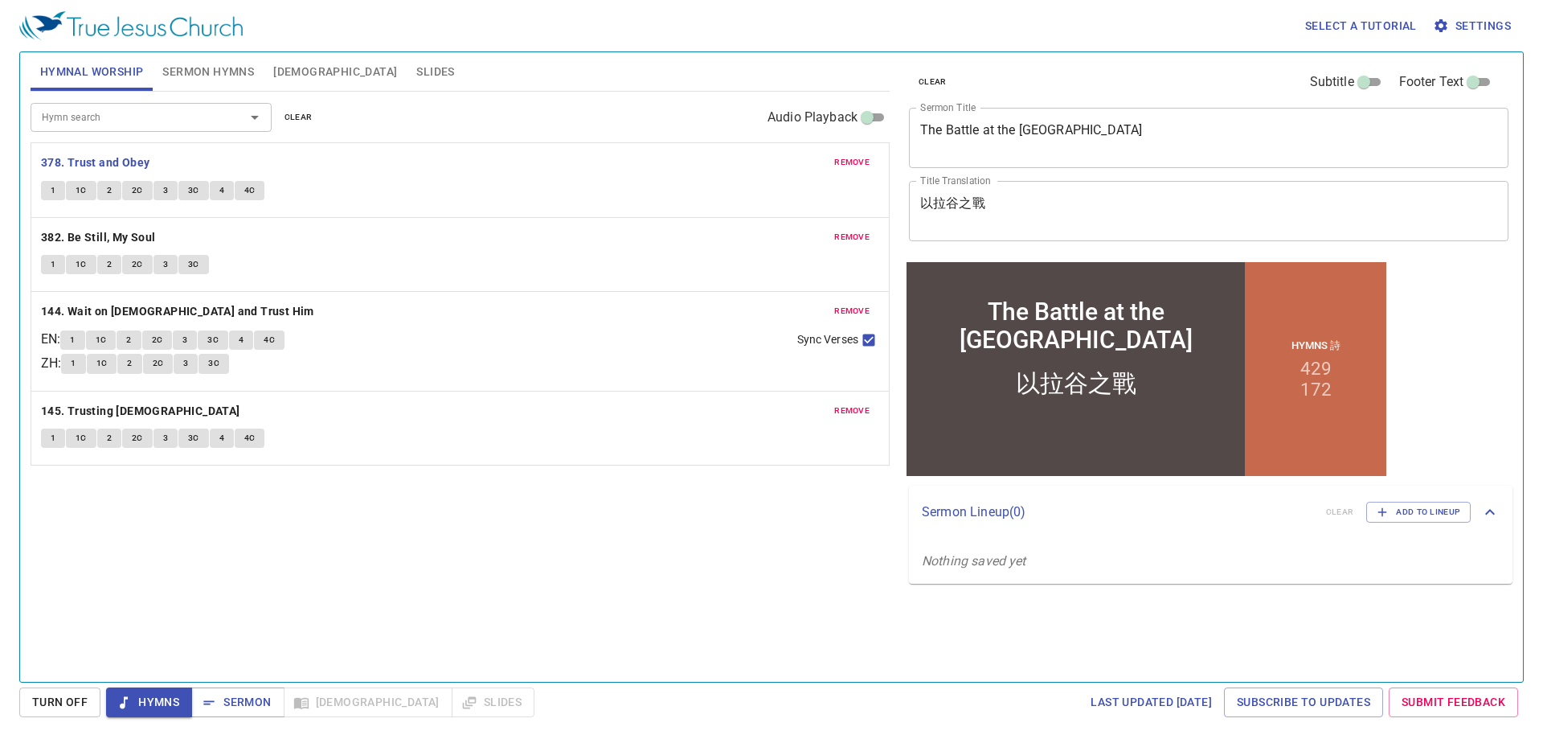
click at [53, 197] on span "1" at bounding box center [53, 190] width 5 height 14
click at [78, 194] on span "1C" at bounding box center [81, 190] width 11 height 14
click at [114, 187] on button "2" at bounding box center [109, 190] width 24 height 19
click at [140, 190] on span "2C" at bounding box center [137, 190] width 11 height 14
click at [178, 311] on b "144. Wait on [DEMOGRAPHIC_DATA] and Trust Him" at bounding box center [177, 311] width 273 height 20
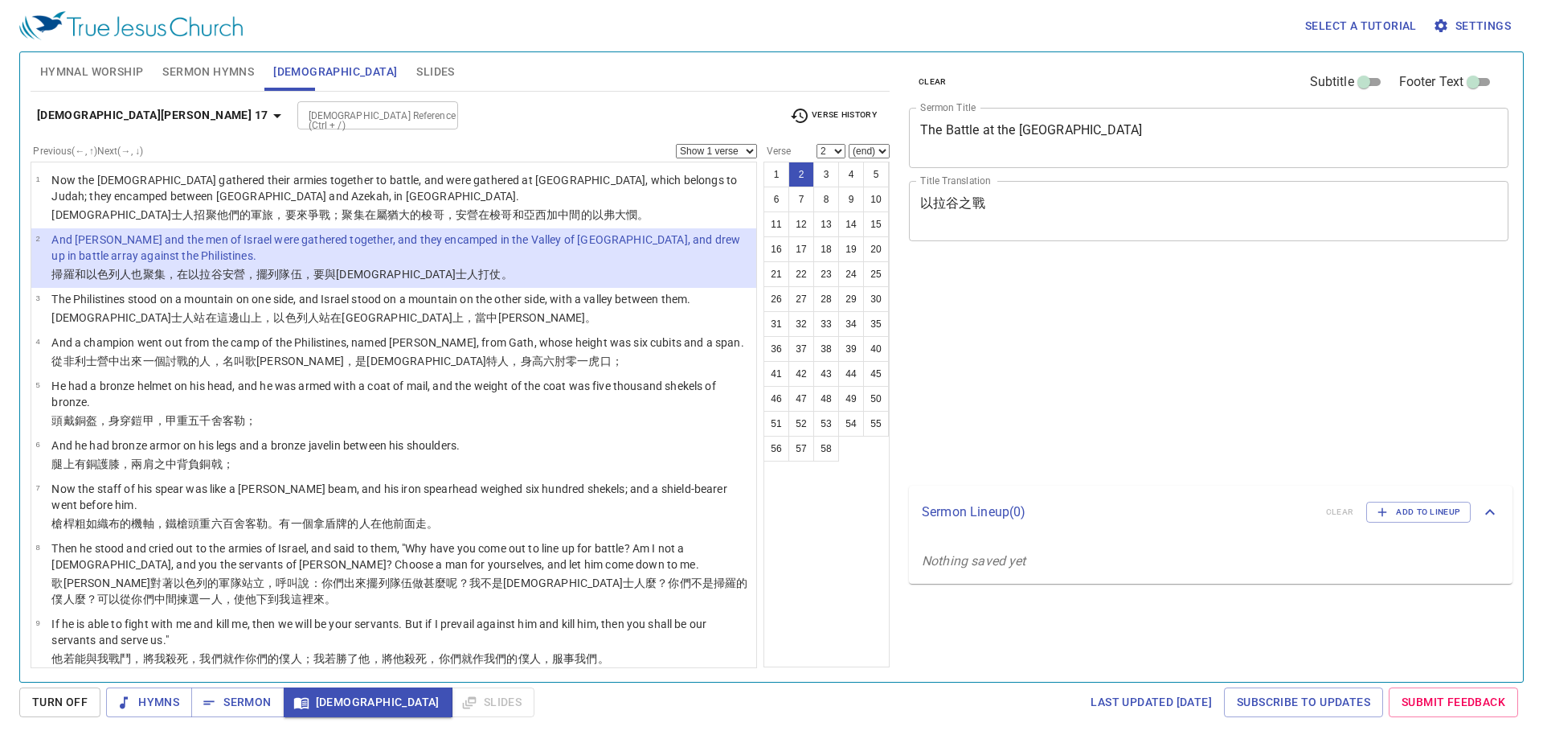
select select "2"
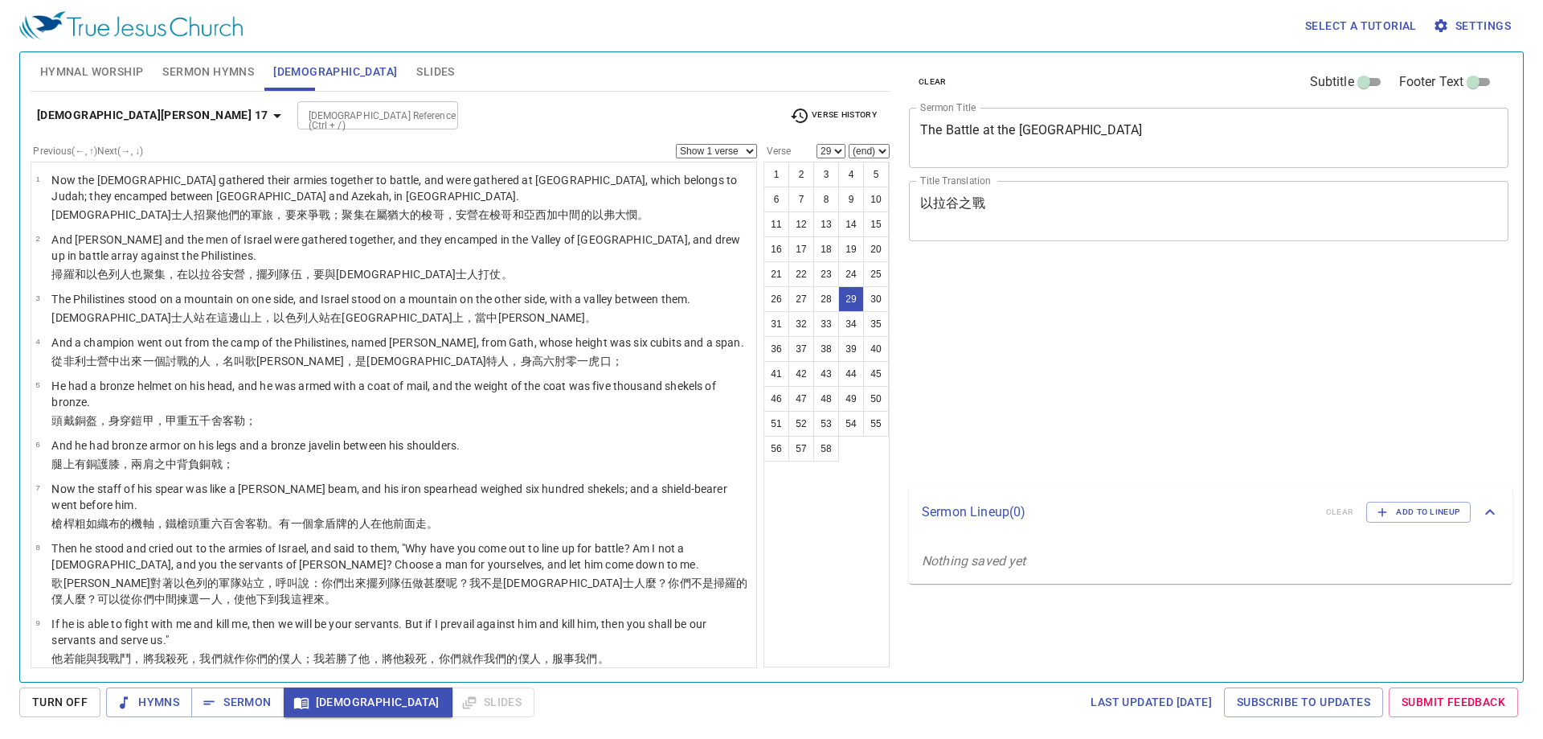
select select "29"
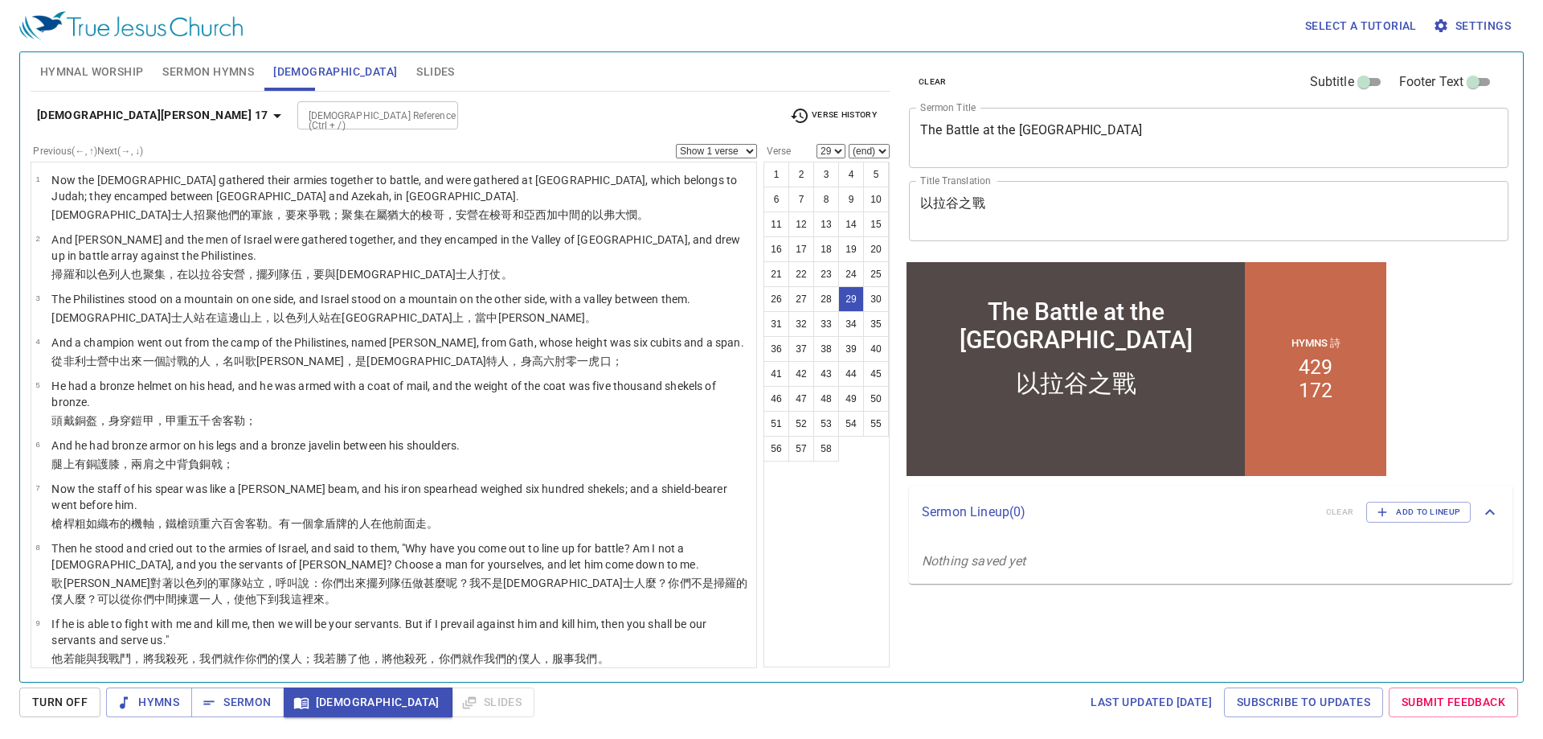
scroll to position [1192, 0]
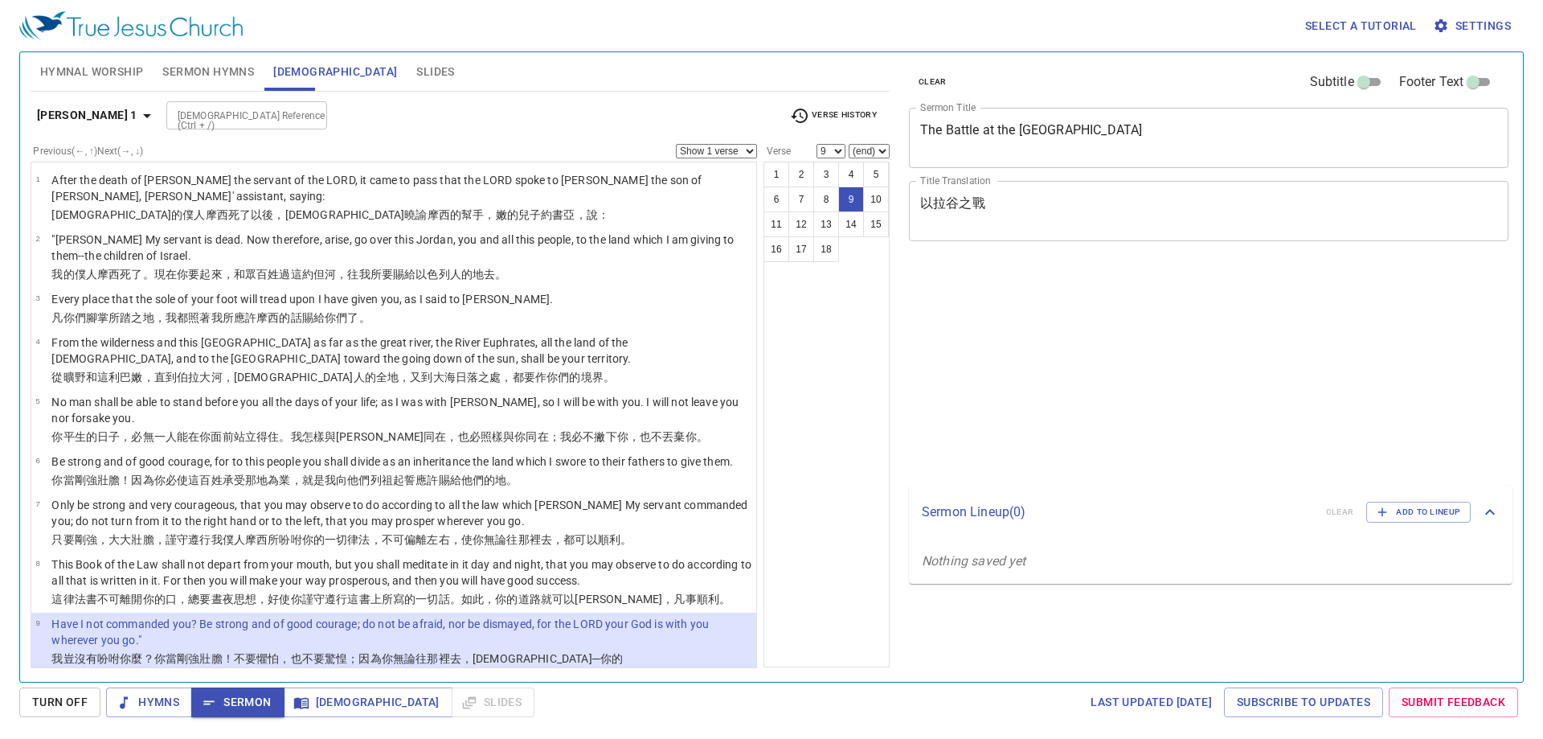
select select "9"
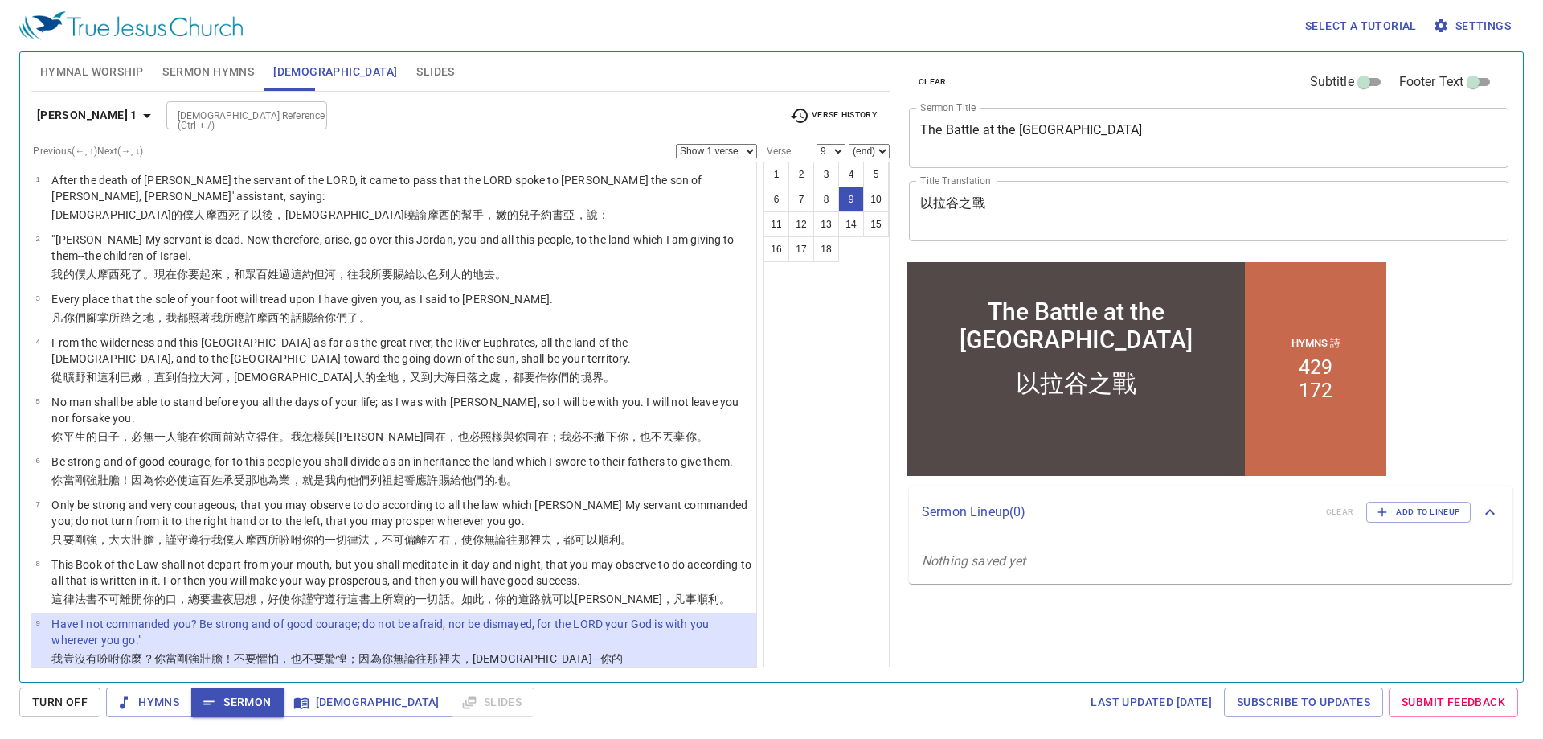
scroll to position [227, 0]
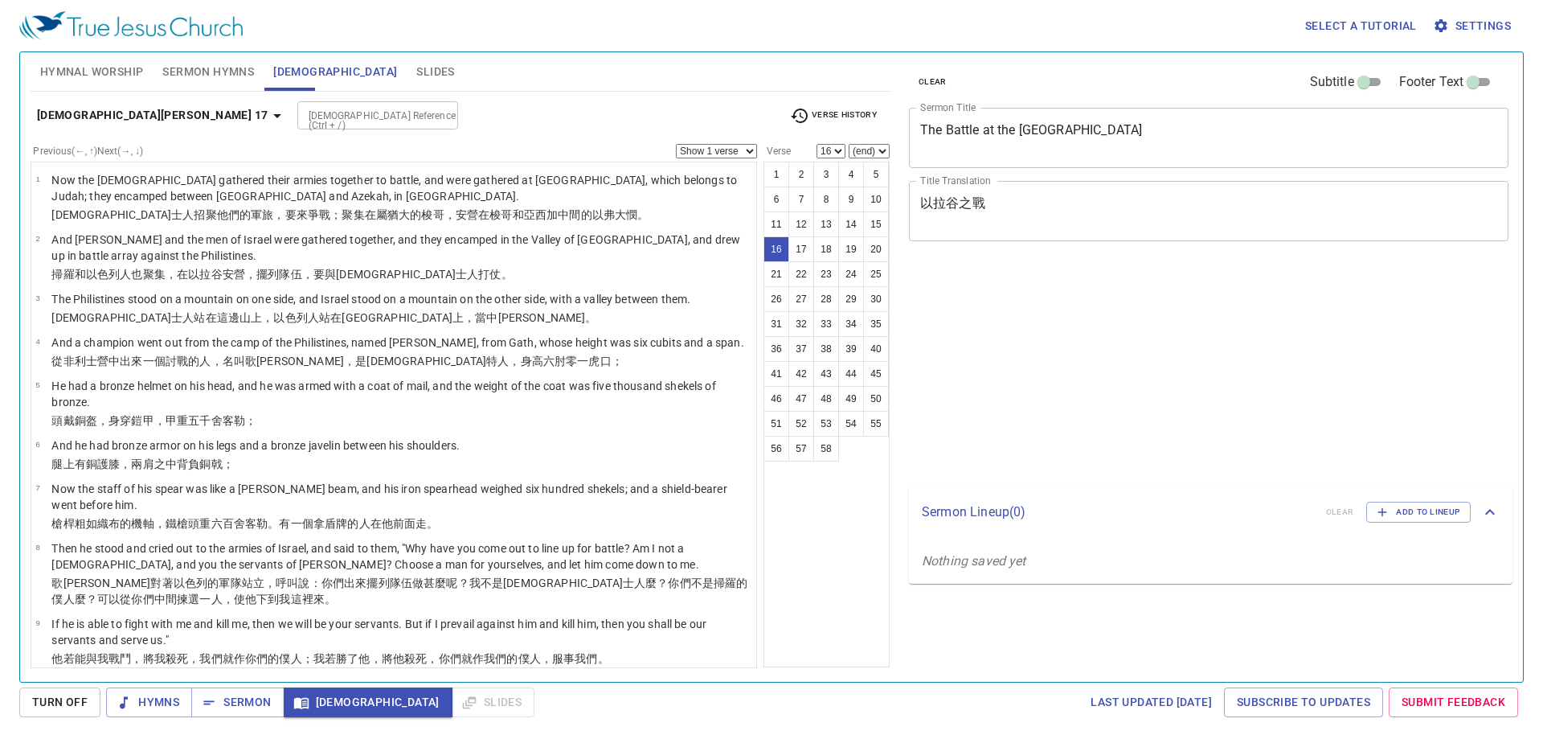
select select "16"
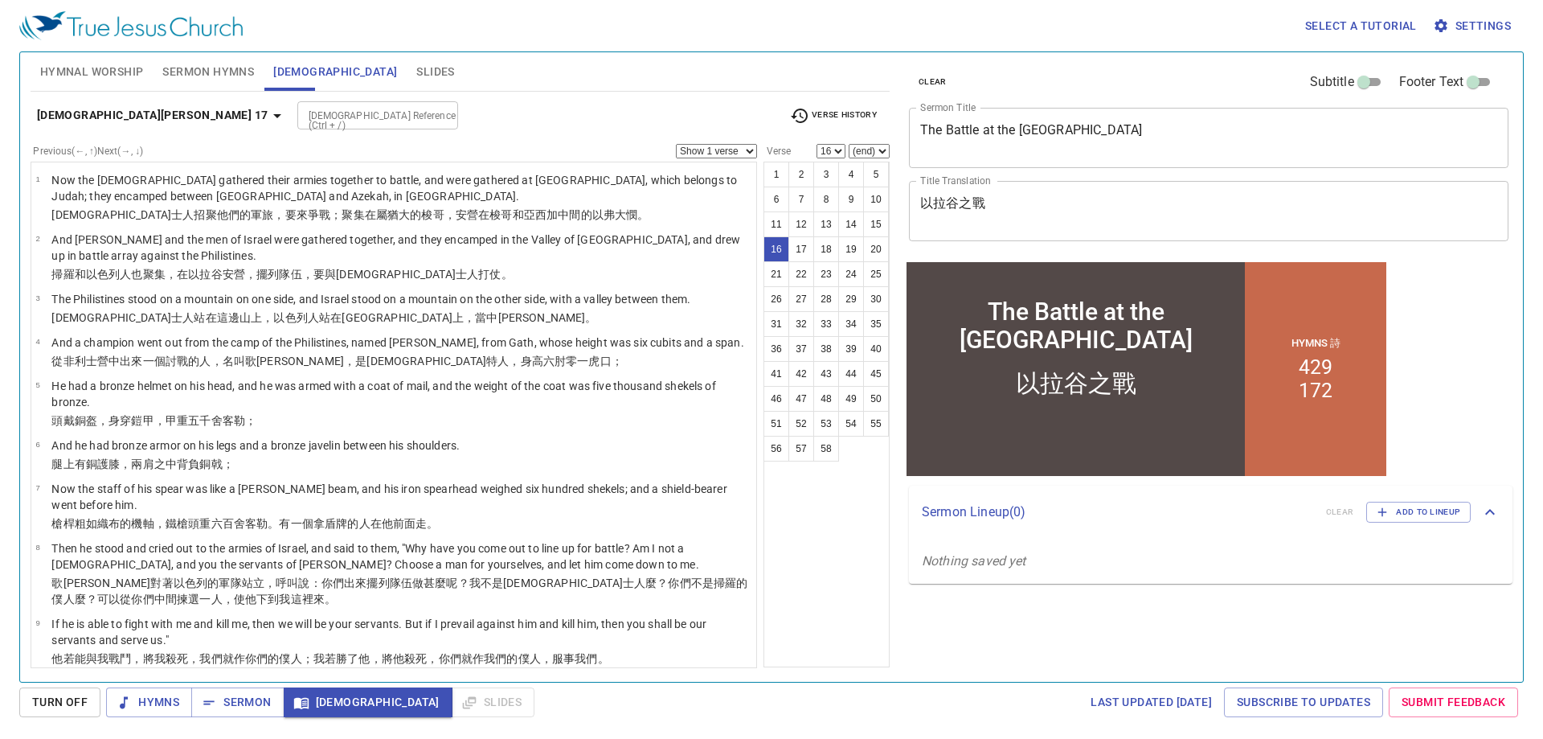
scroll to position [402, 0]
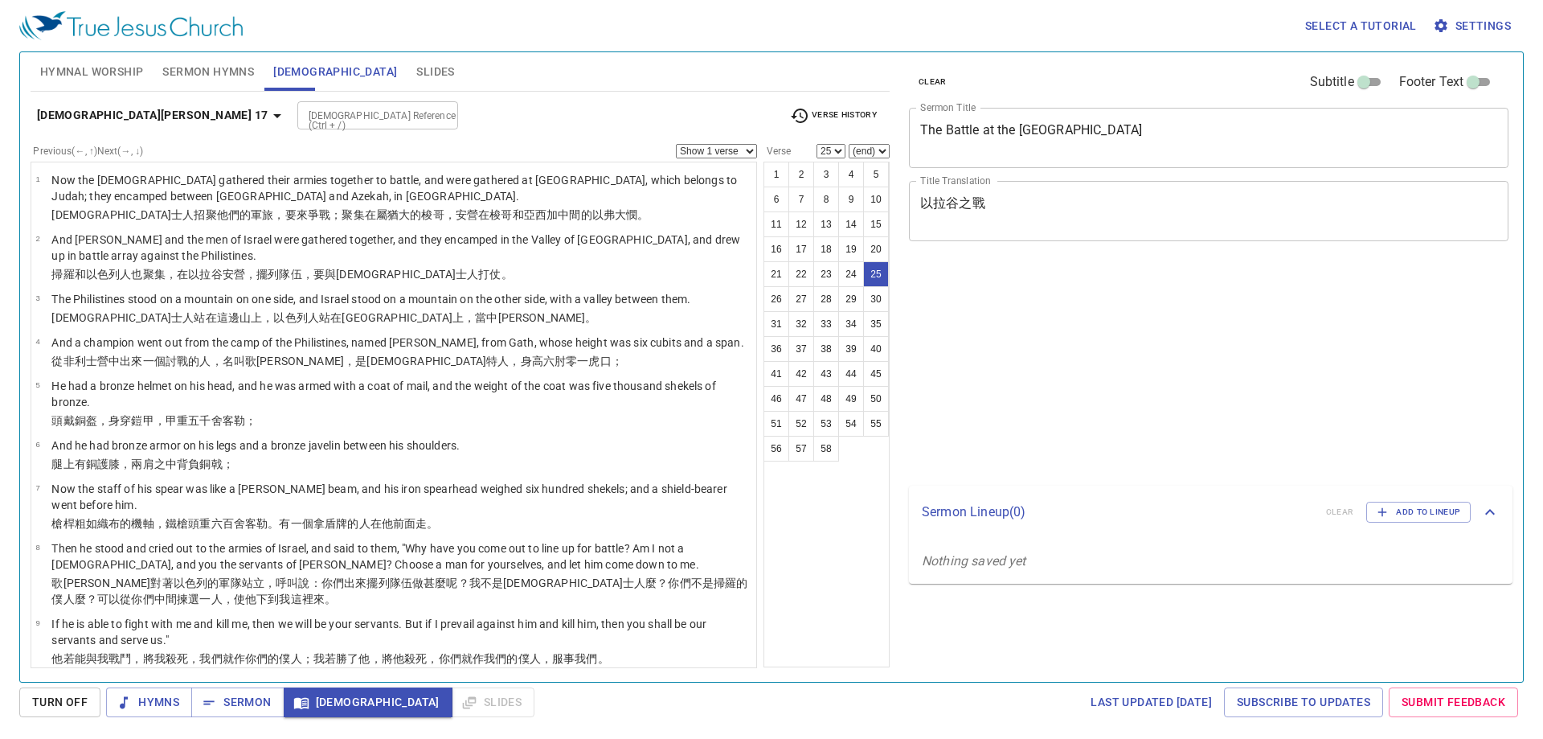
select select "25"
select select "33"
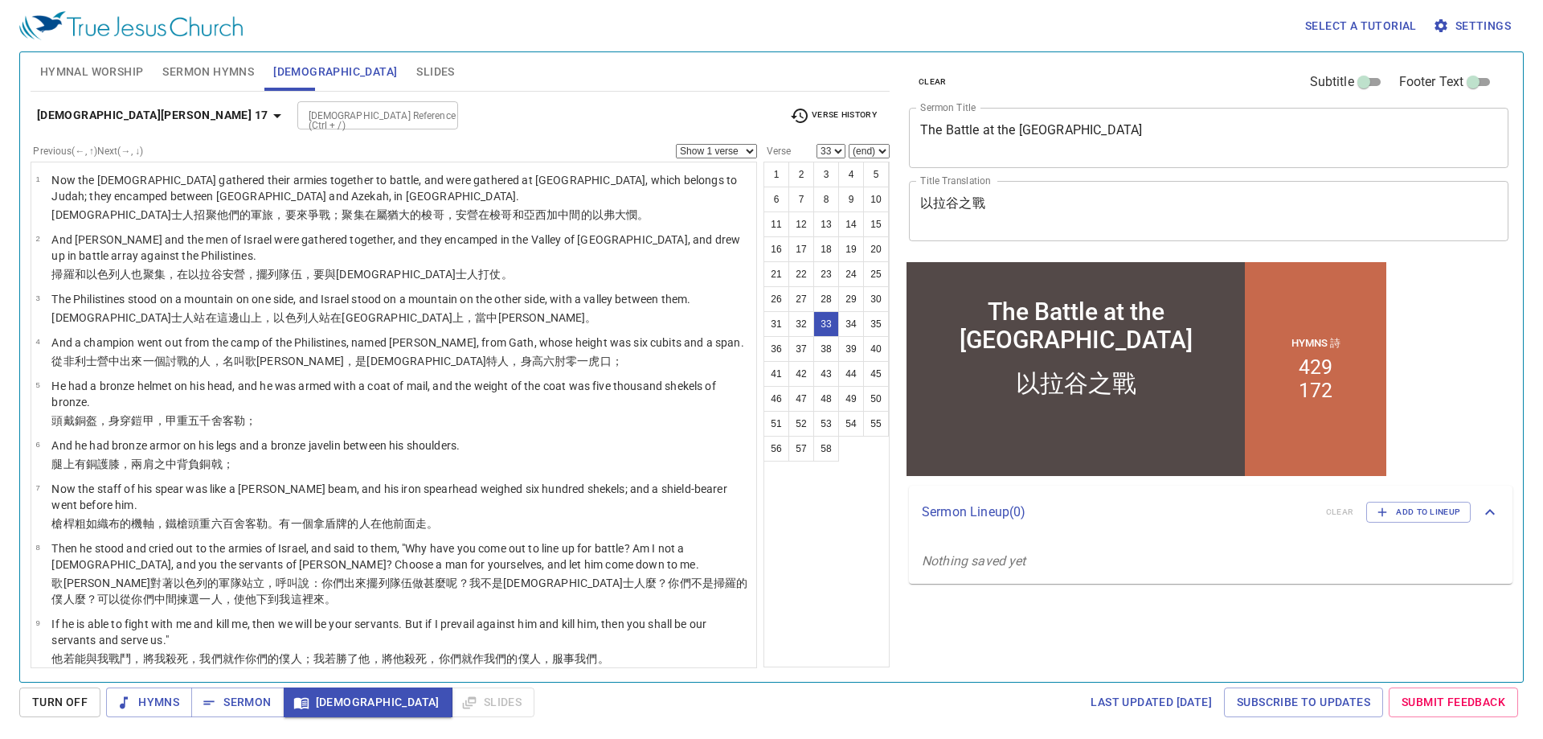
scroll to position [1447, 0]
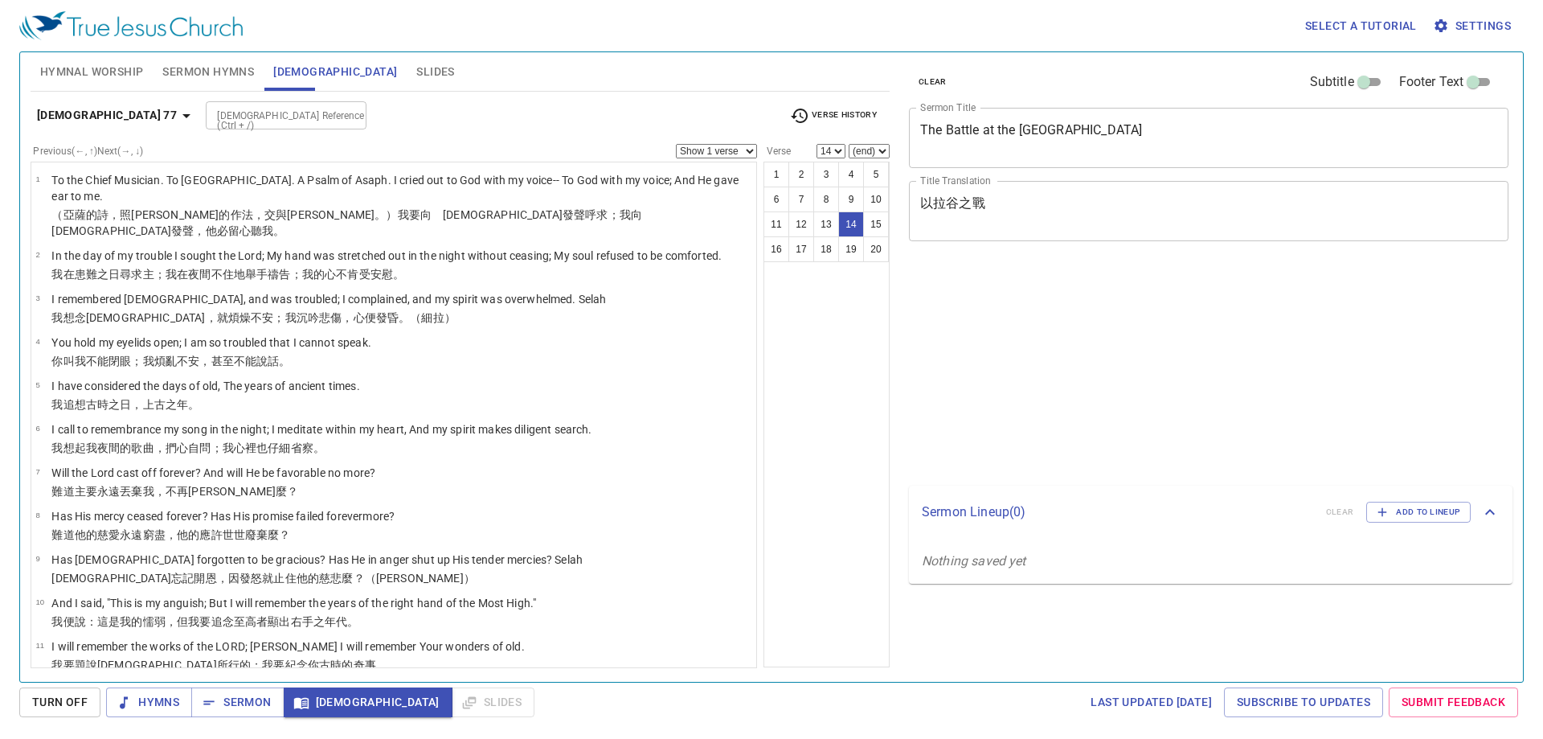
select select "14"
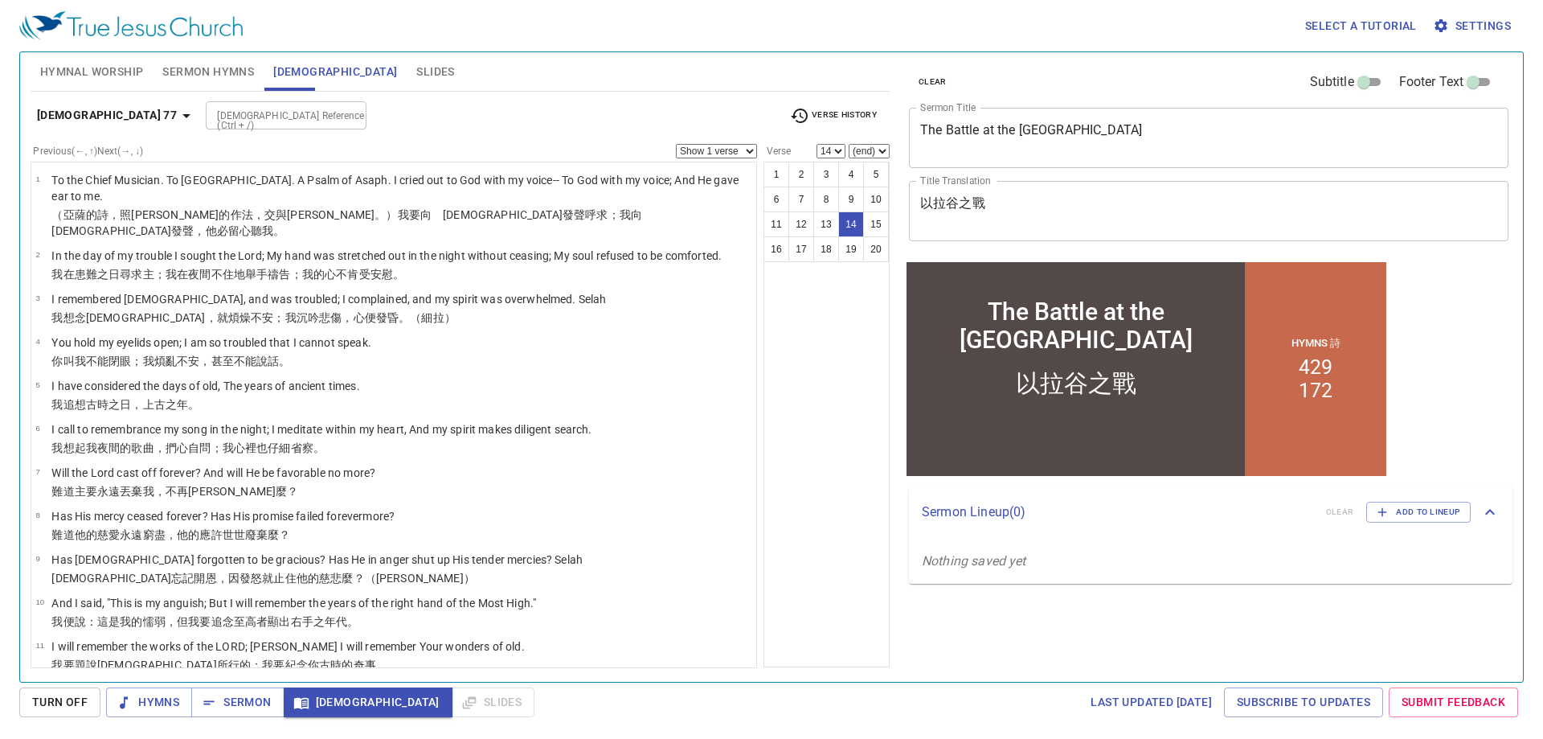
scroll to position [340, 0]
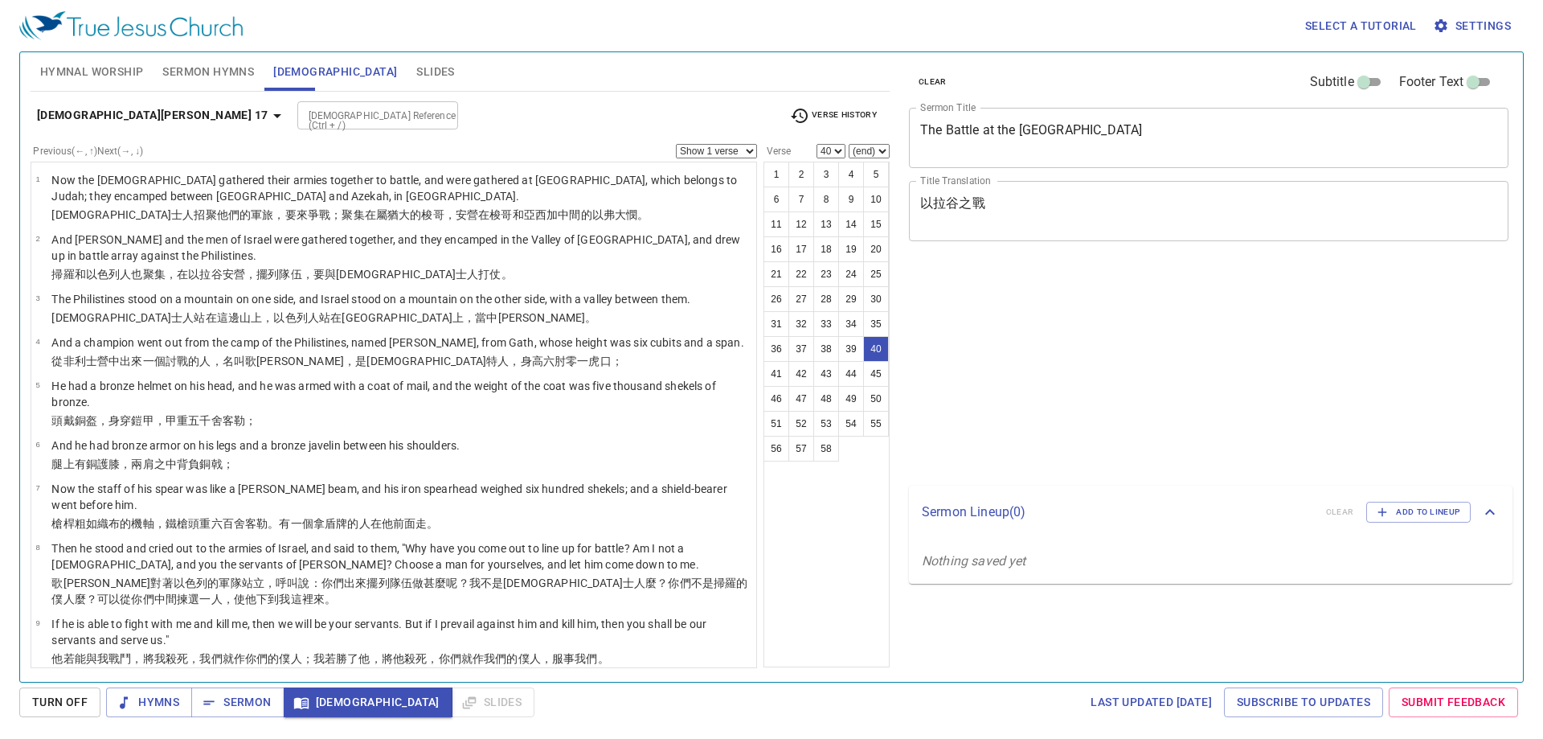
select select "40"
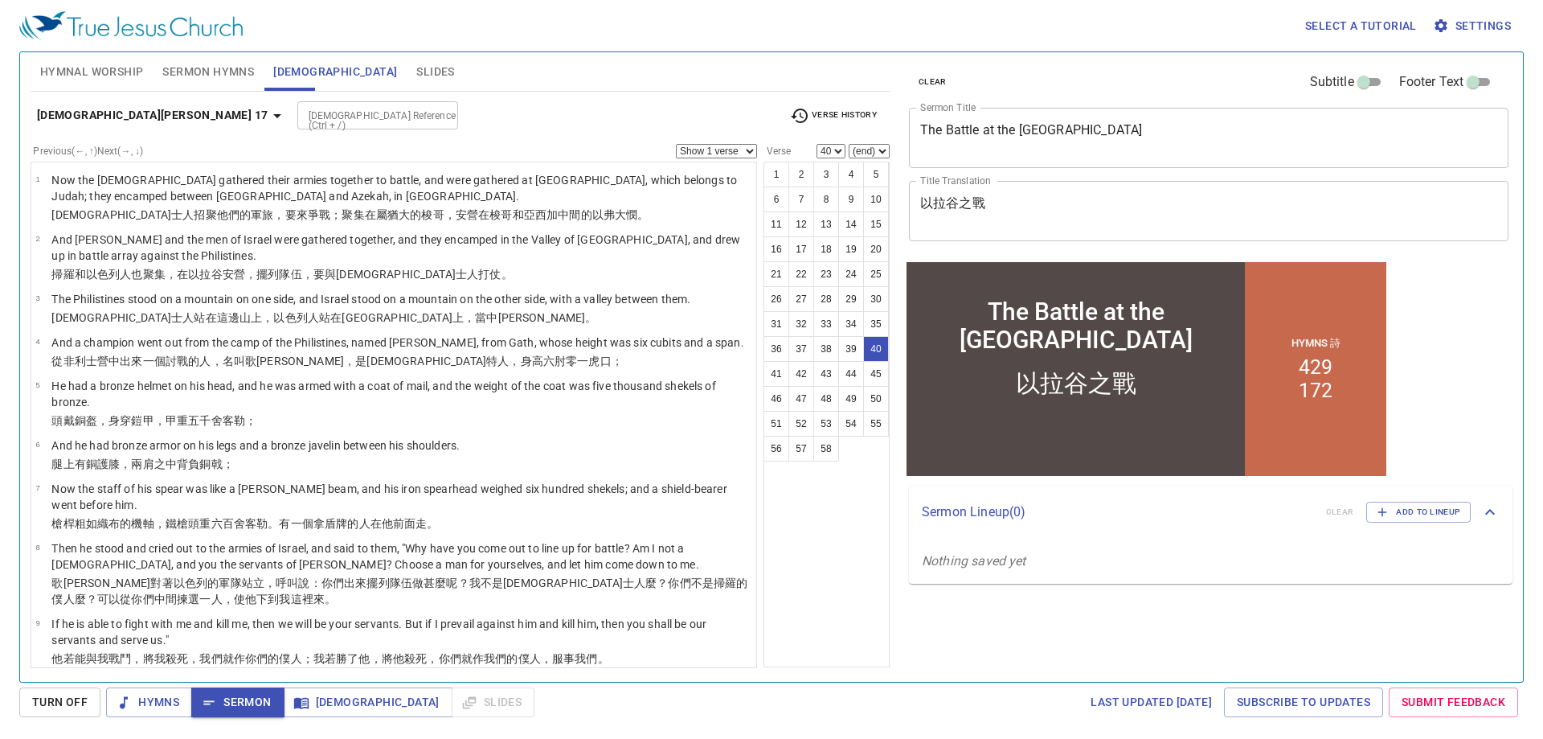
click at [235, 71] on span "Sermon Hymns" at bounding box center [208, 72] width 92 height 20
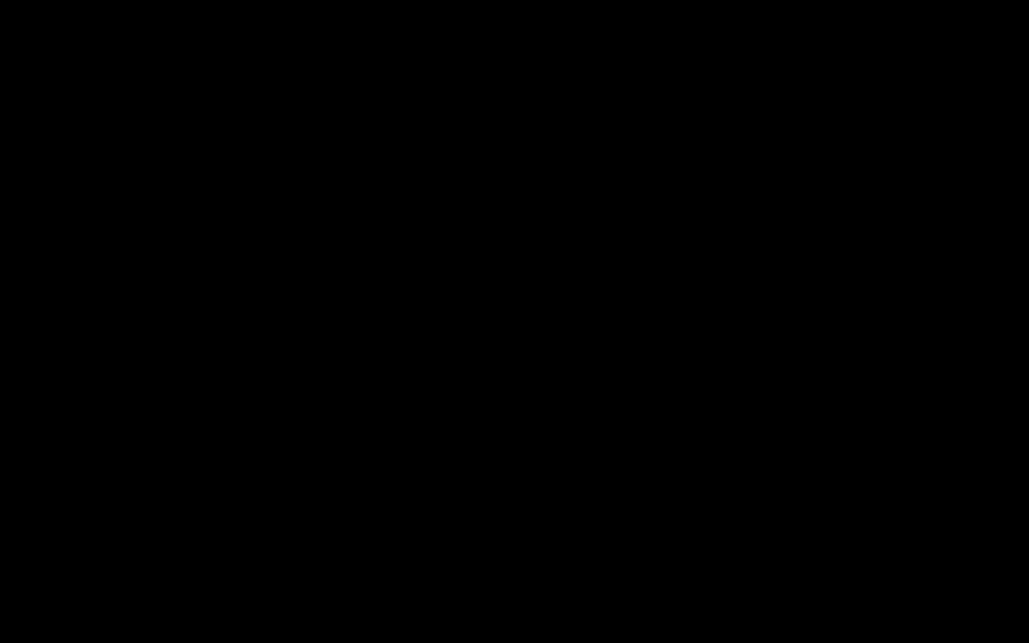
click at [169, 639] on div at bounding box center [514, 321] width 1029 height 643
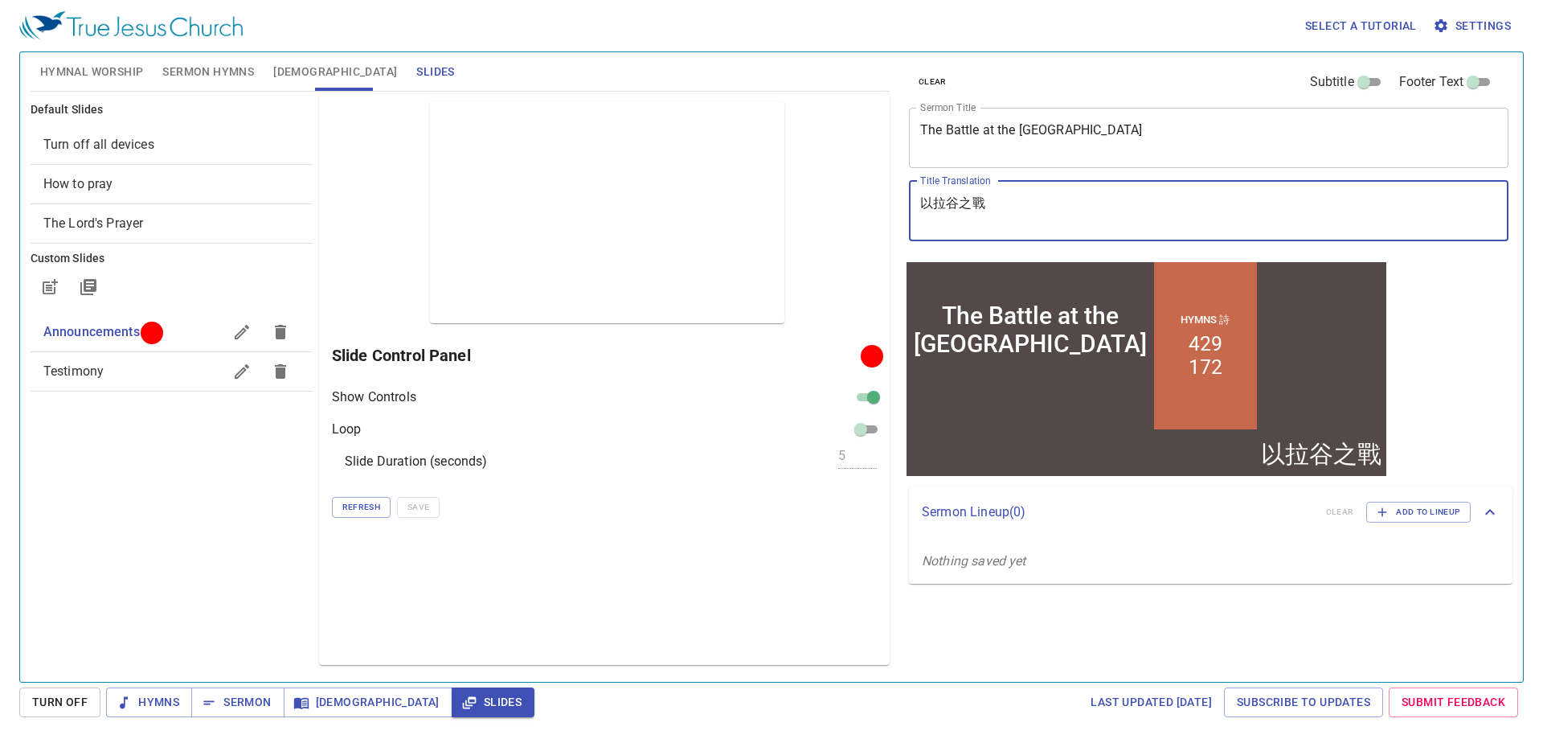
click at [162, 711] on span "Hymns" at bounding box center [149, 702] width 60 height 20
click at [90, 67] on span "Hymnal Worship" at bounding box center [92, 72] width 104 height 20
